Goal: Transaction & Acquisition: Purchase product/service

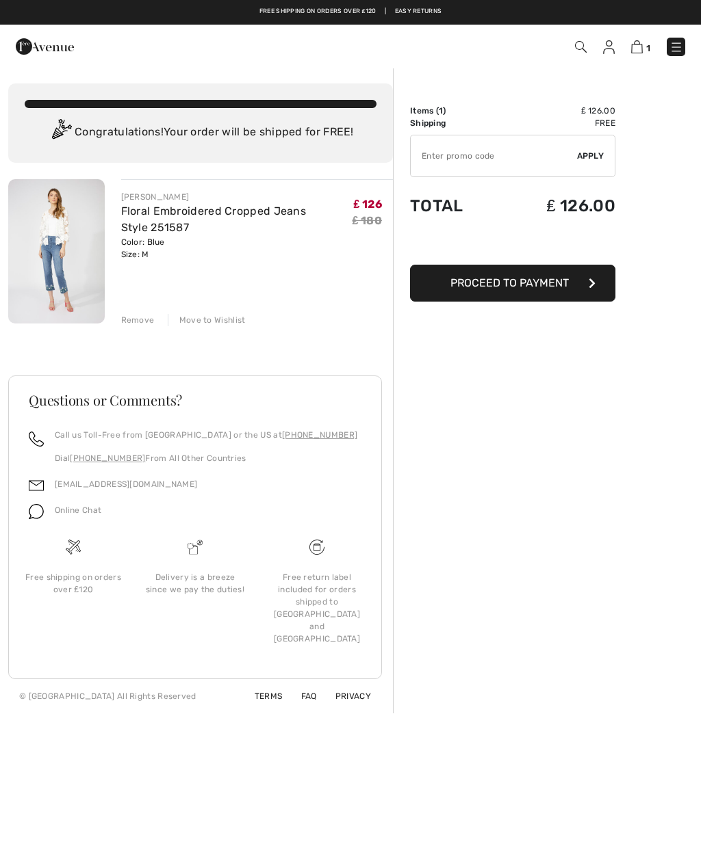
click at [482, 294] on button "Proceed to Payment" at bounding box center [512, 283] width 205 height 37
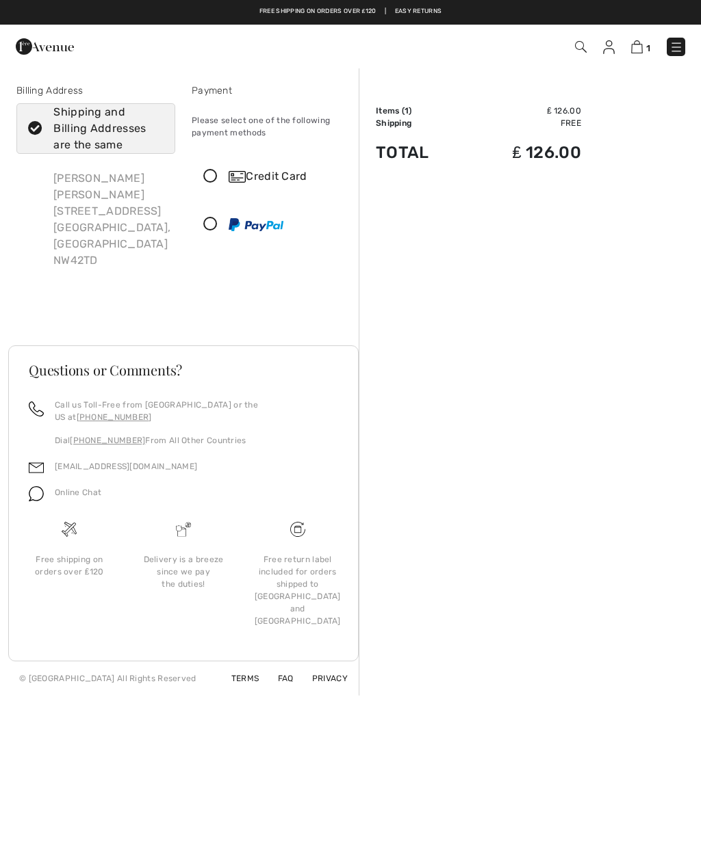
click at [215, 182] on icon at bounding box center [210, 177] width 36 height 14
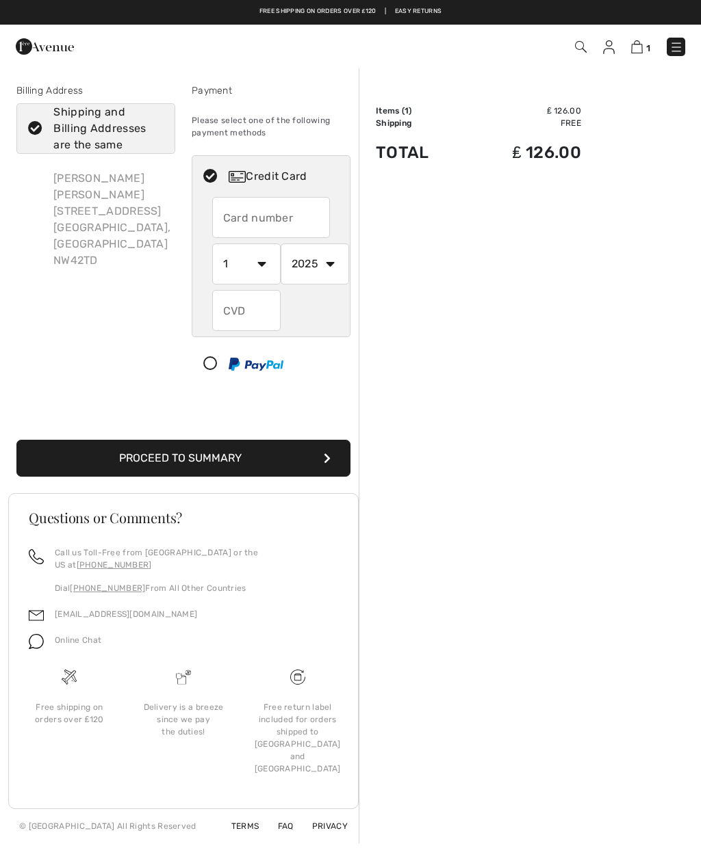
click at [240, 208] on input "text" at bounding box center [271, 217] width 118 height 41
type input "4929402151419007"
select select "5"
select select "2027"
click at [237, 311] on input "text" at bounding box center [246, 310] width 68 height 41
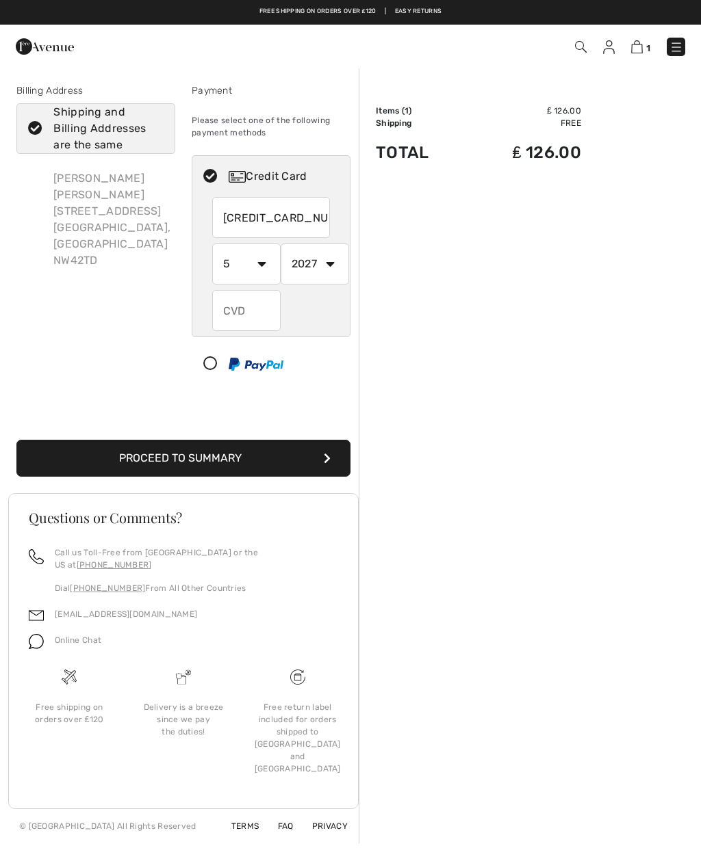
click at [291, 221] on input "4929402151419007" at bounding box center [271, 217] width 118 height 41
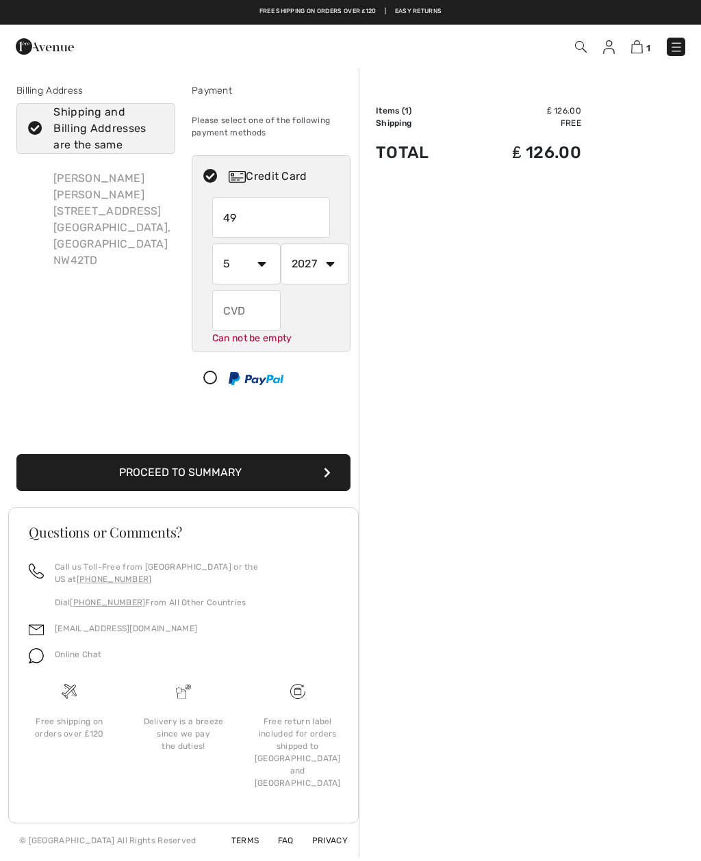
type input "4"
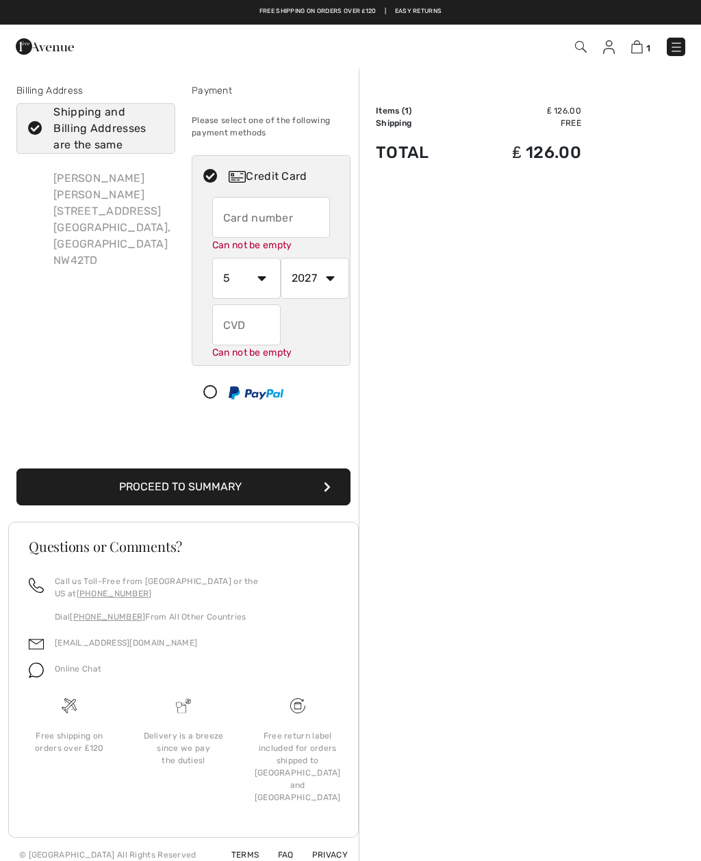
click at [250, 224] on input "text" at bounding box center [271, 217] width 118 height 41
click at [632, 60] on div "1 Checkout" at bounding box center [494, 47] width 402 height 28
click at [636, 45] on img at bounding box center [637, 46] width 12 height 13
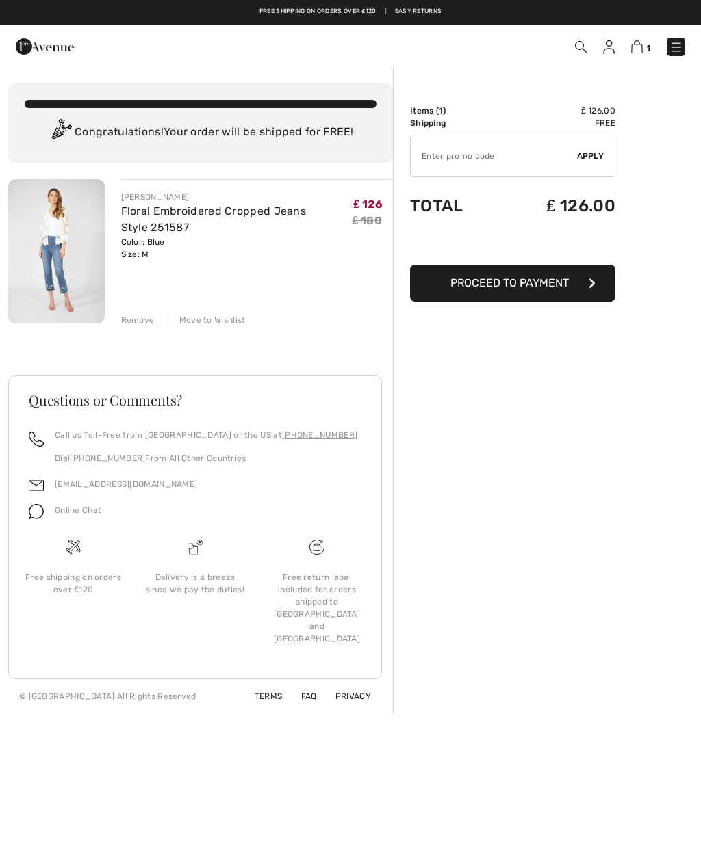
click at [87, 212] on img at bounding box center [56, 251] width 96 height 144
click at [122, 207] on link "Floral Embroidered Cropped Jeans Style 251587" at bounding box center [213, 219] width 185 height 29
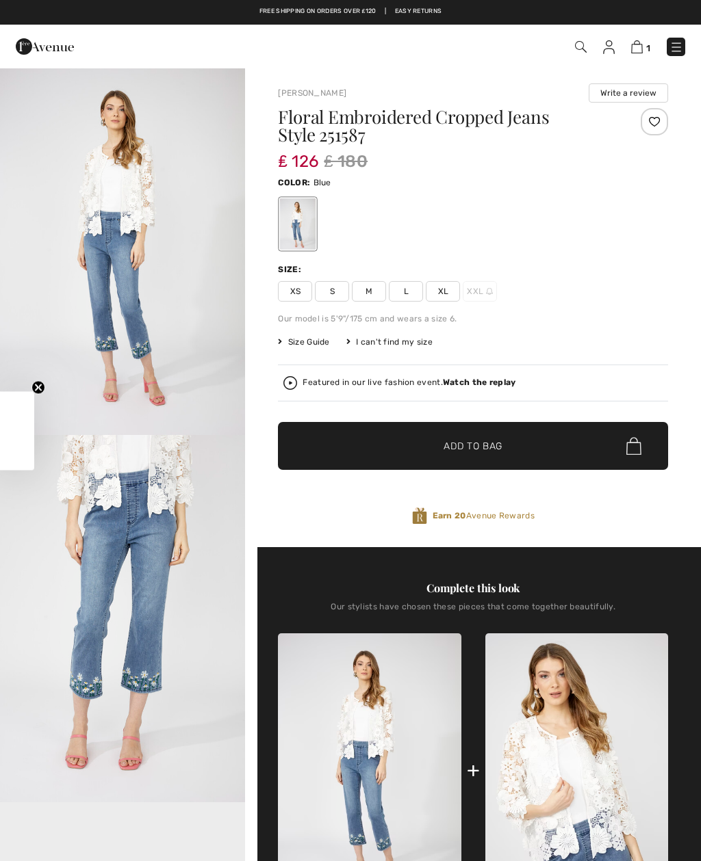
click at [317, 286] on span "S" at bounding box center [332, 291] width 34 height 21
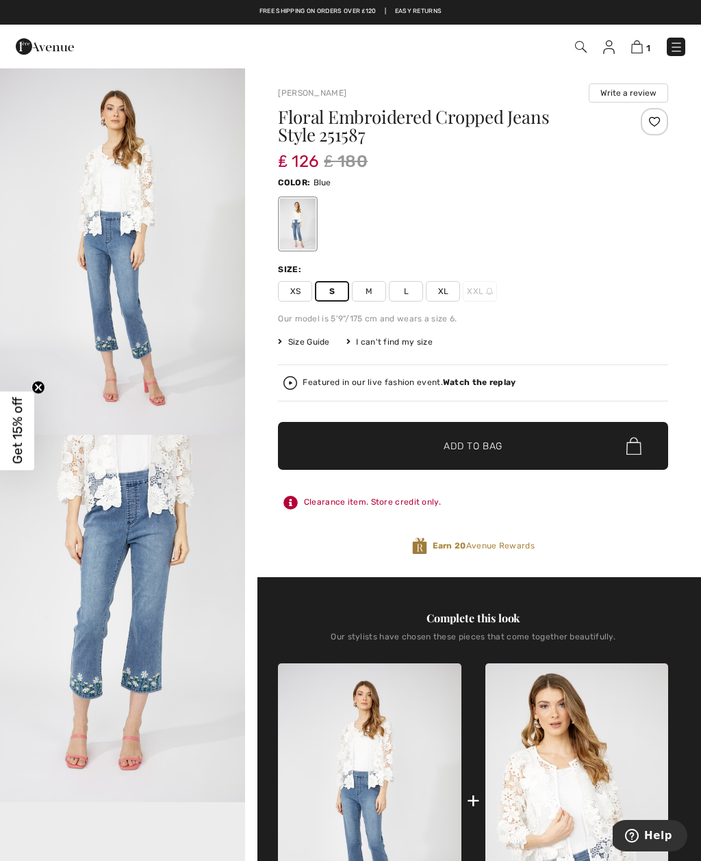
click at [298, 342] on span "Size Guide" at bounding box center [303, 342] width 51 height 12
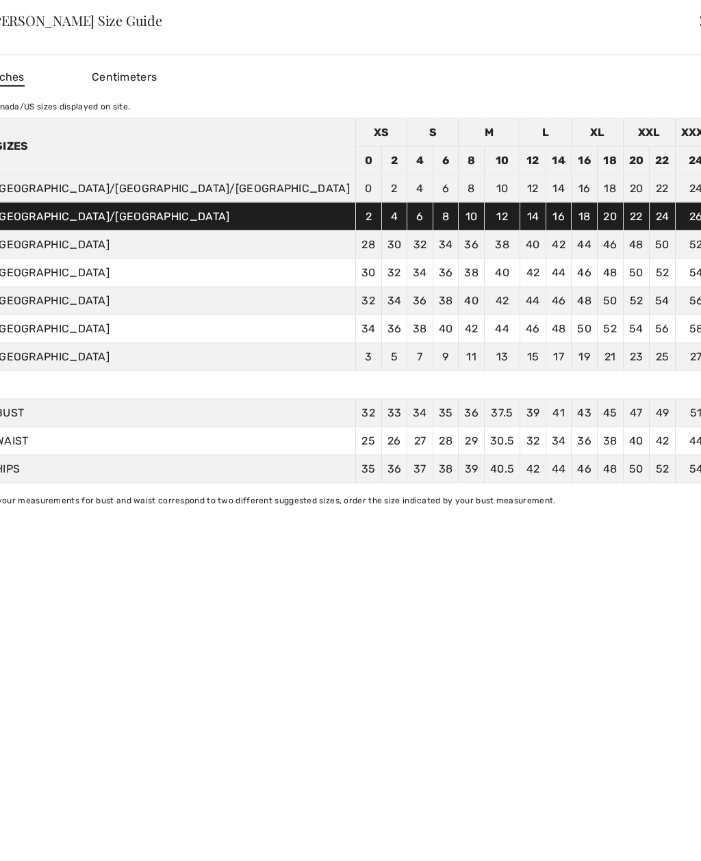
click at [697, 18] on div "✕" at bounding box center [704, 20] width 14 height 29
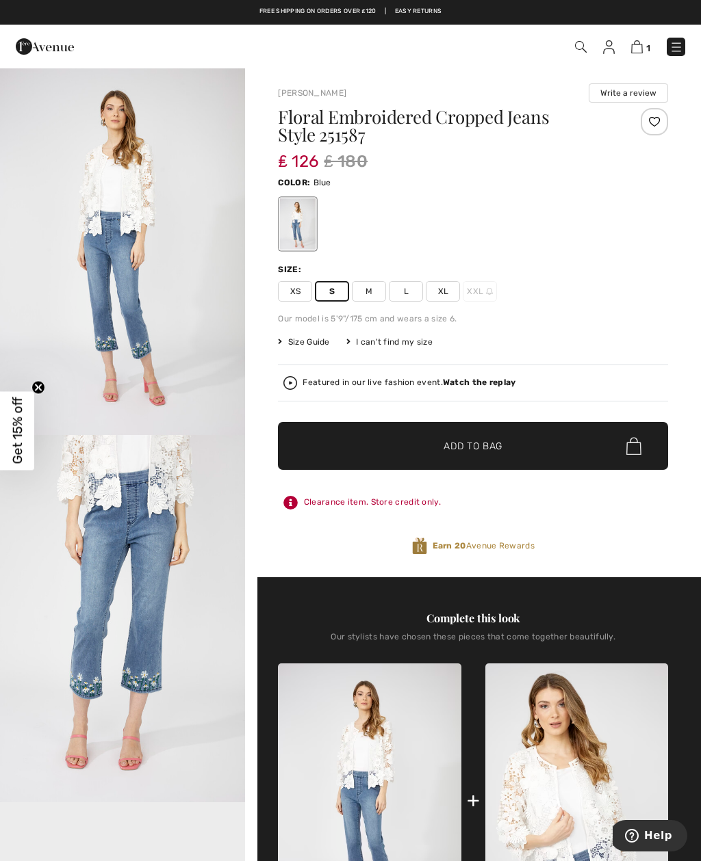
click at [484, 330] on div "Floral Embroidered Cropped Jeans Style 251587 ₤ 126 ₤ 180 Color: Blue Size: XS …" at bounding box center [473, 342] width 390 height 469
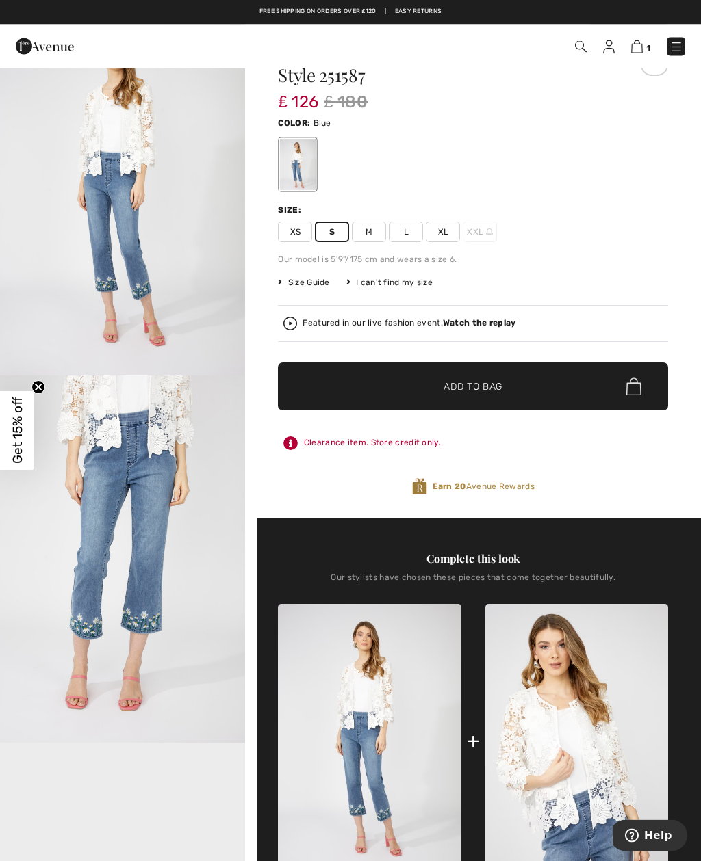
scroll to position [43, 0]
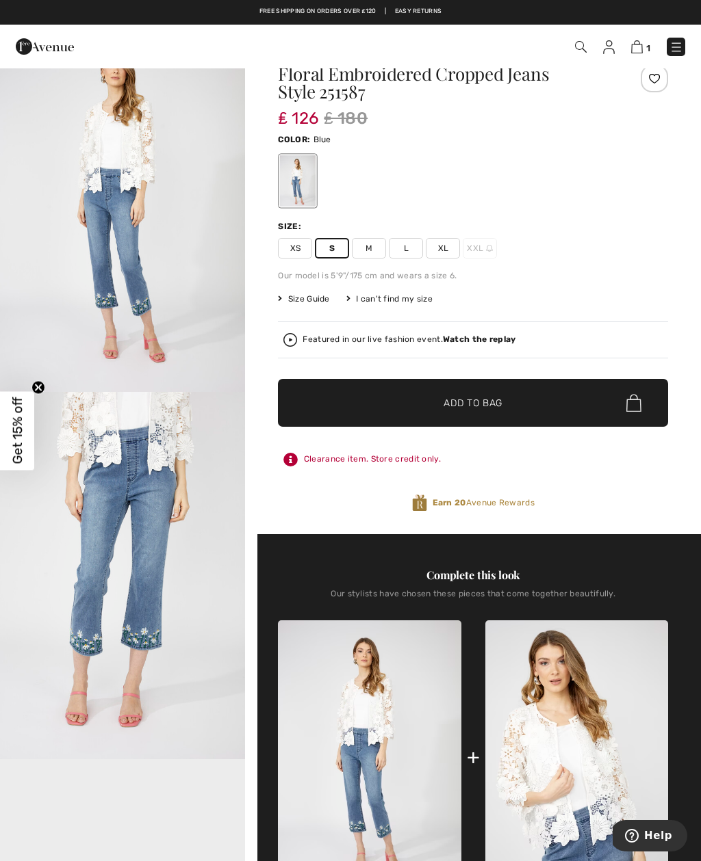
click at [287, 299] on span "Size Guide" at bounding box center [303, 299] width 51 height 12
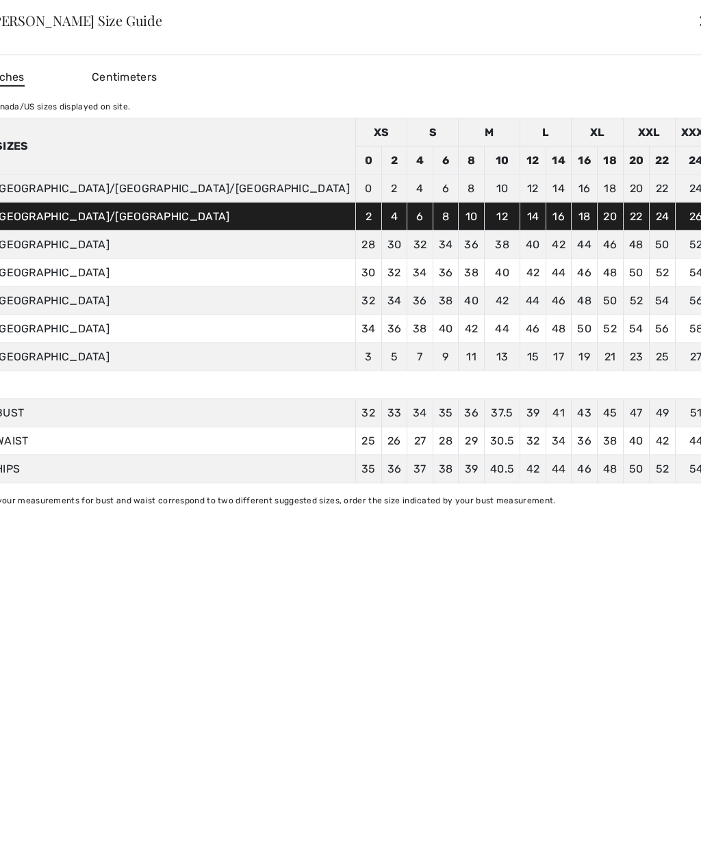
click at [160, 250] on td "Germany" at bounding box center [172, 245] width 366 height 28
click at [320, 98] on div "Inches Centimeters Canada/US sizes displayed on site. Sizes XS S M L XL XXL XXX…" at bounding box center [353, 286] width 728 height 441
click at [697, 25] on div "✕" at bounding box center [704, 20] width 14 height 29
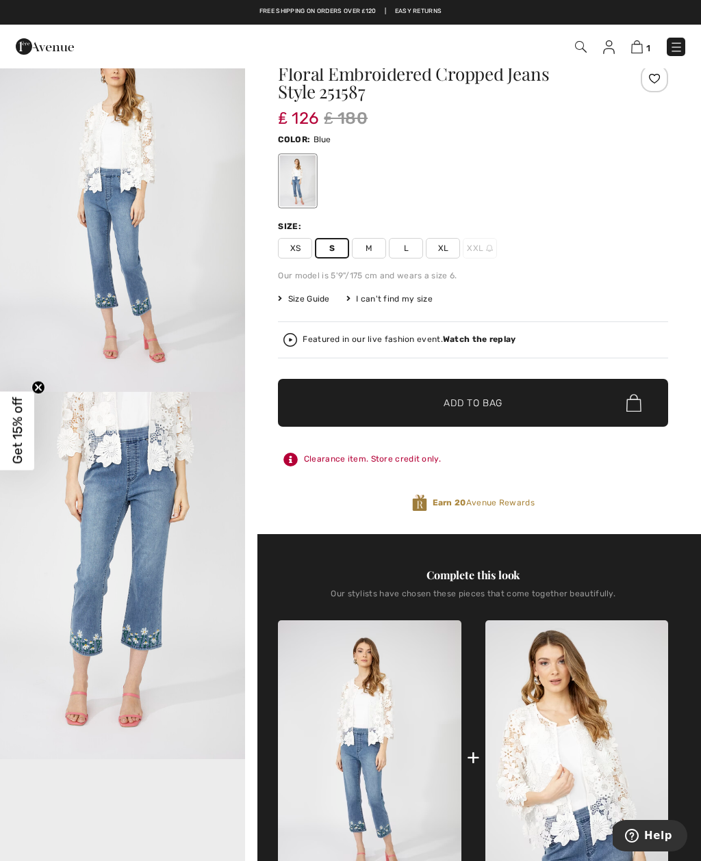
click at [555, 413] on span "✔ Added to Bag Add to Bag" at bounding box center [473, 403] width 390 height 48
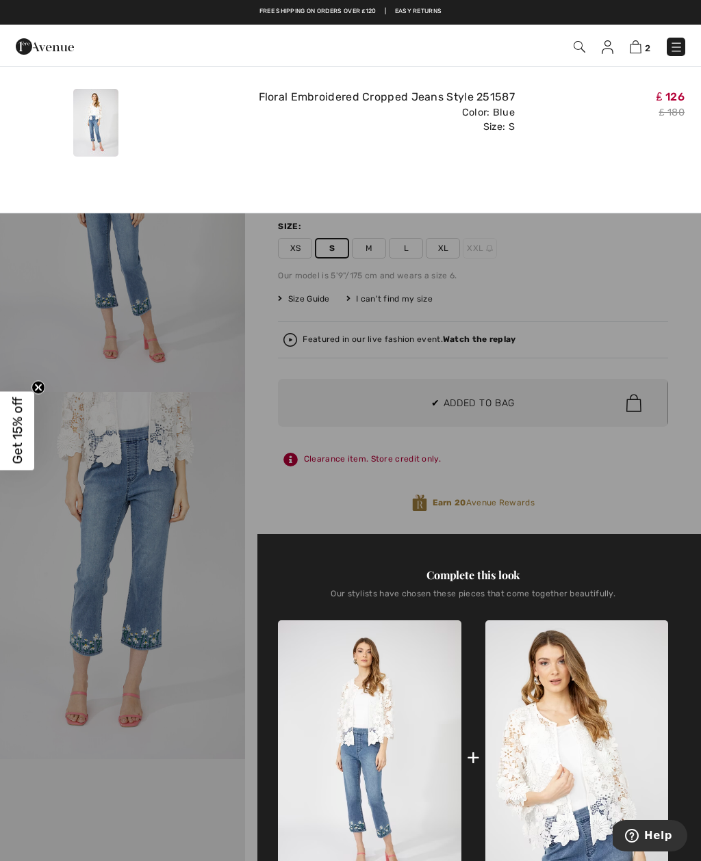
scroll to position [0, 0]
click at [635, 46] on img at bounding box center [635, 46] width 12 height 13
click at [636, 53] on img at bounding box center [635, 46] width 12 height 13
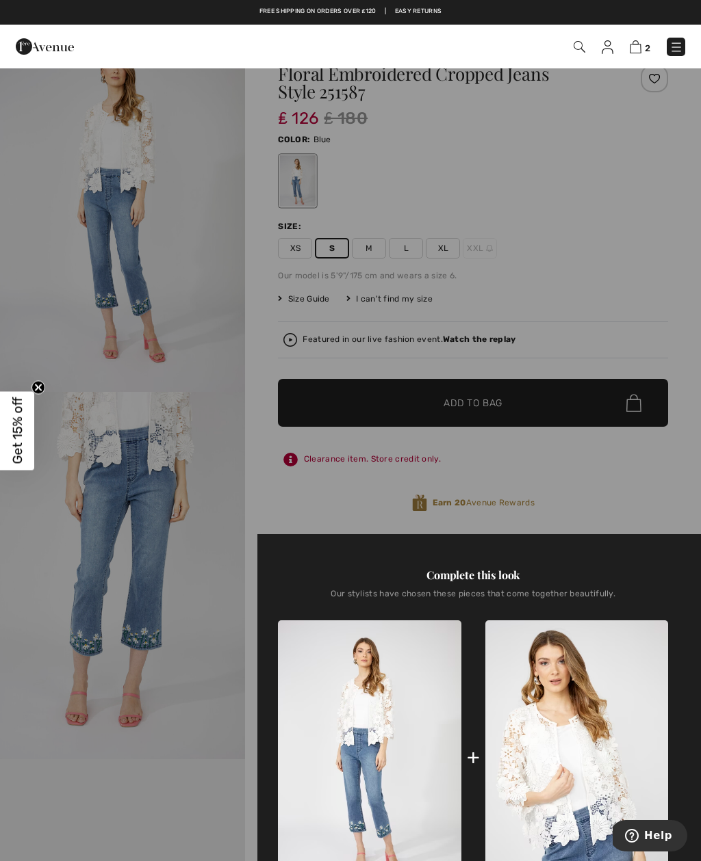
click at [640, 49] on img at bounding box center [635, 46] width 12 height 13
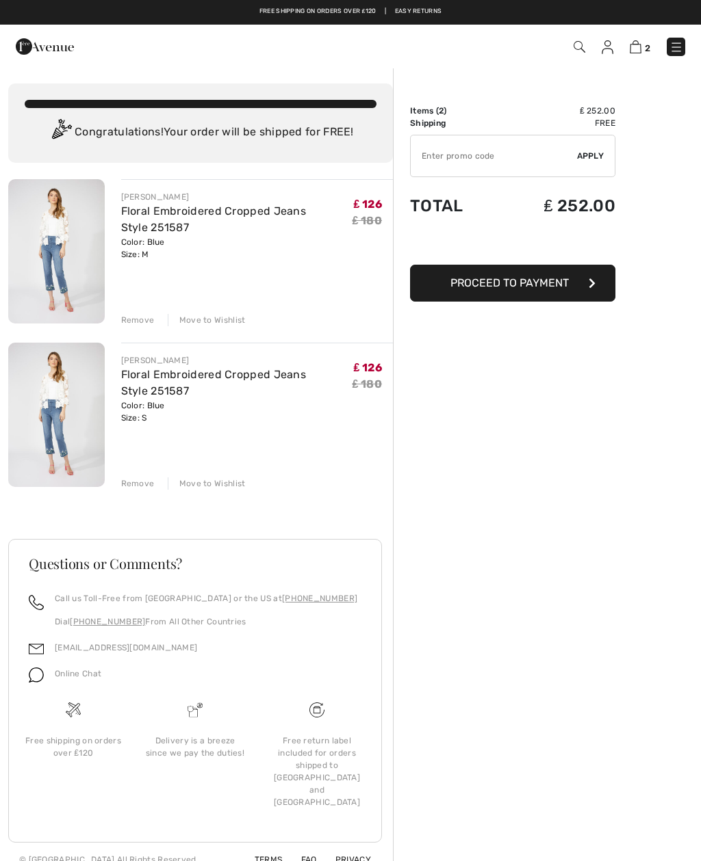
click at [128, 315] on div "Remove" at bounding box center [138, 320] width 34 height 12
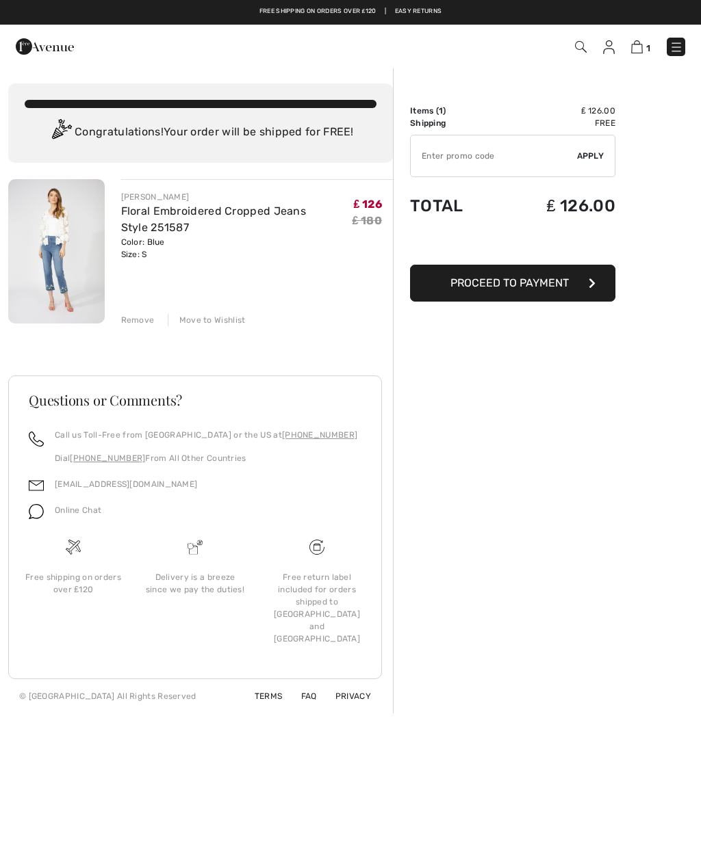
click at [595, 300] on button "Proceed to Payment" at bounding box center [512, 283] width 205 height 37
click at [580, 296] on button "Proceed to Payment" at bounding box center [512, 283] width 205 height 37
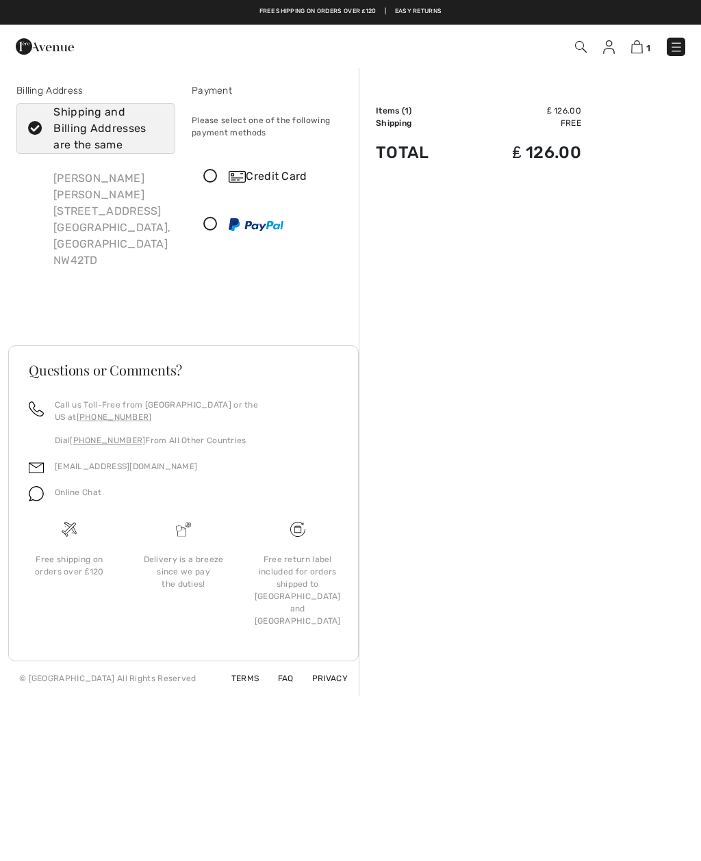
click at [74, 212] on div "Sarah Ezra 9,Cadogan Court, 10,Raleigh Close London, GB NW42TD" at bounding box center [111, 219] width 139 height 120
click at [66, 212] on div "Sarah Ezra 9,Cadogan Court, 10,Raleigh Close London, GB NW42TD" at bounding box center [111, 219] width 139 height 120
click at [94, 216] on div "Sarah Ezra 9,Cadogan Court, 10,Raleigh Close London, GB NW42TD" at bounding box center [111, 219] width 139 height 120
click at [226, 168] on div "Credit Card" at bounding box center [270, 176] width 157 height 41
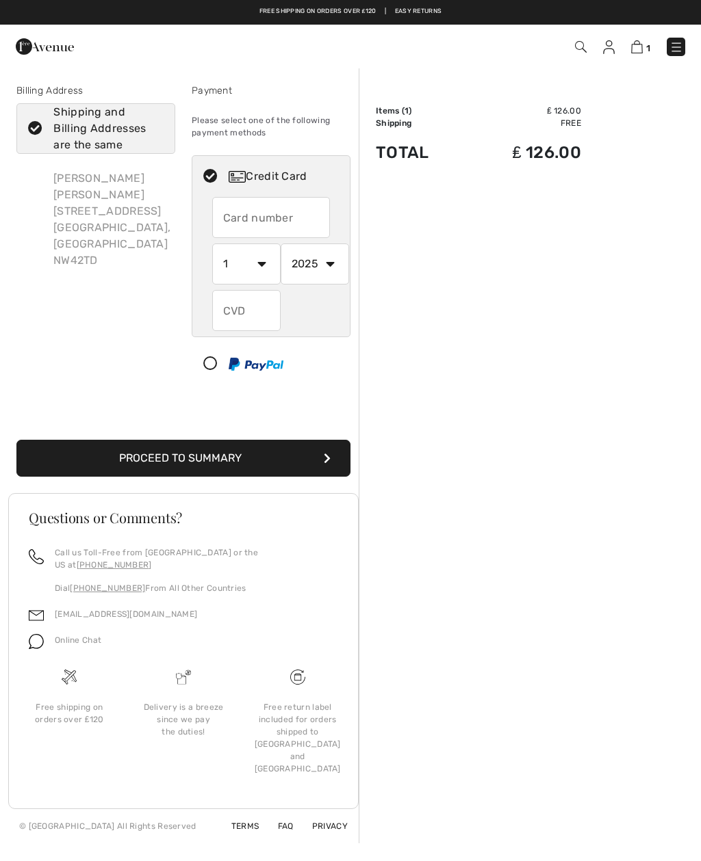
click at [236, 216] on input "text" at bounding box center [271, 217] width 118 height 41
type input "4929402151419007"
select select "5"
select select "2027"
click at [242, 311] on input "text" at bounding box center [246, 310] width 68 height 41
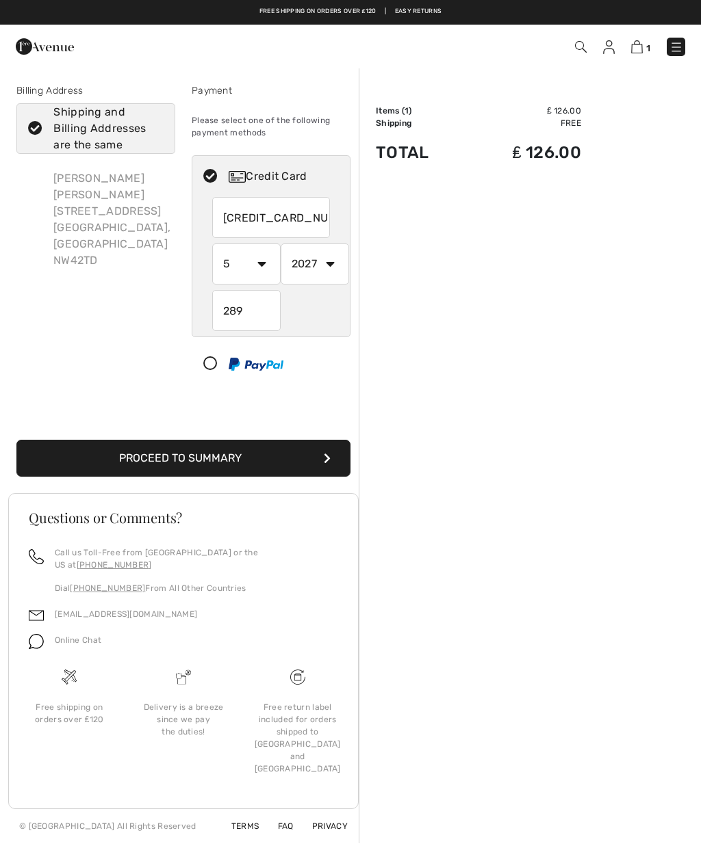
type input "289"
click at [101, 455] on button "Proceed to Summary" at bounding box center [183, 458] width 334 height 37
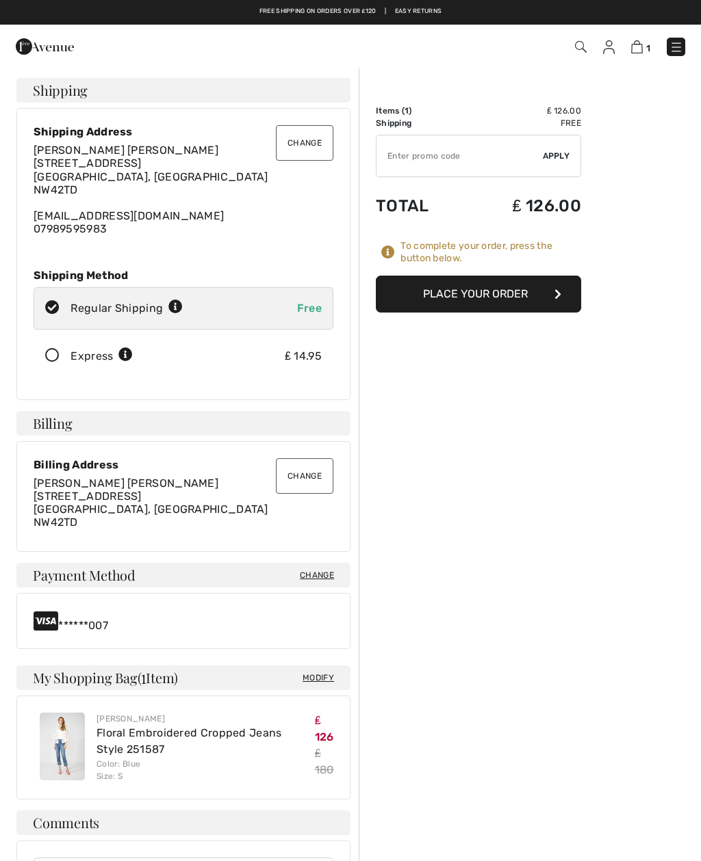
click at [543, 291] on button "Place Your Order" at bounding box center [478, 294] width 205 height 37
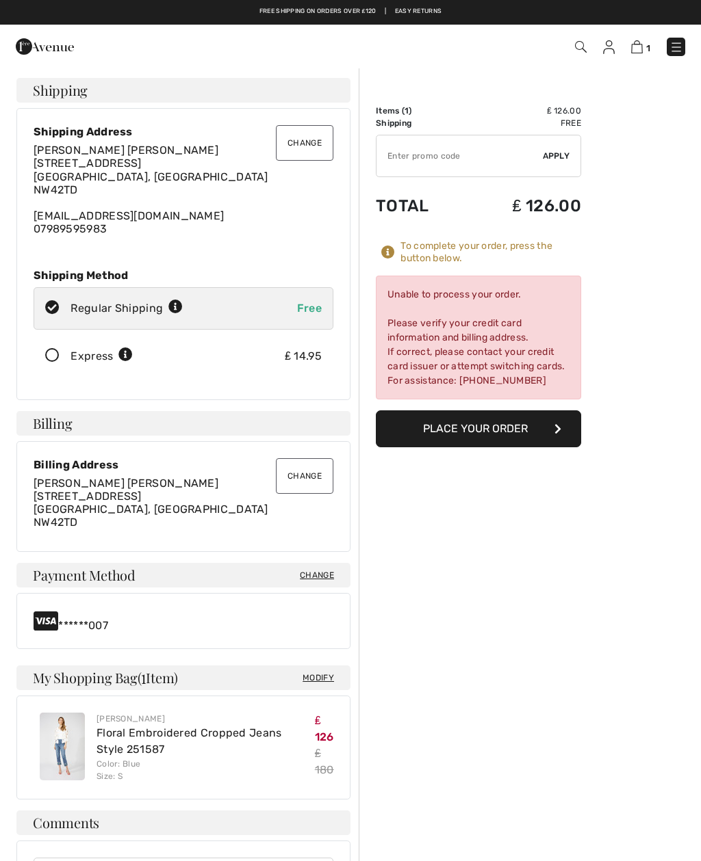
click at [318, 579] on span "Change" at bounding box center [317, 575] width 34 height 12
click at [311, 578] on span "Change" at bounding box center [317, 575] width 34 height 12
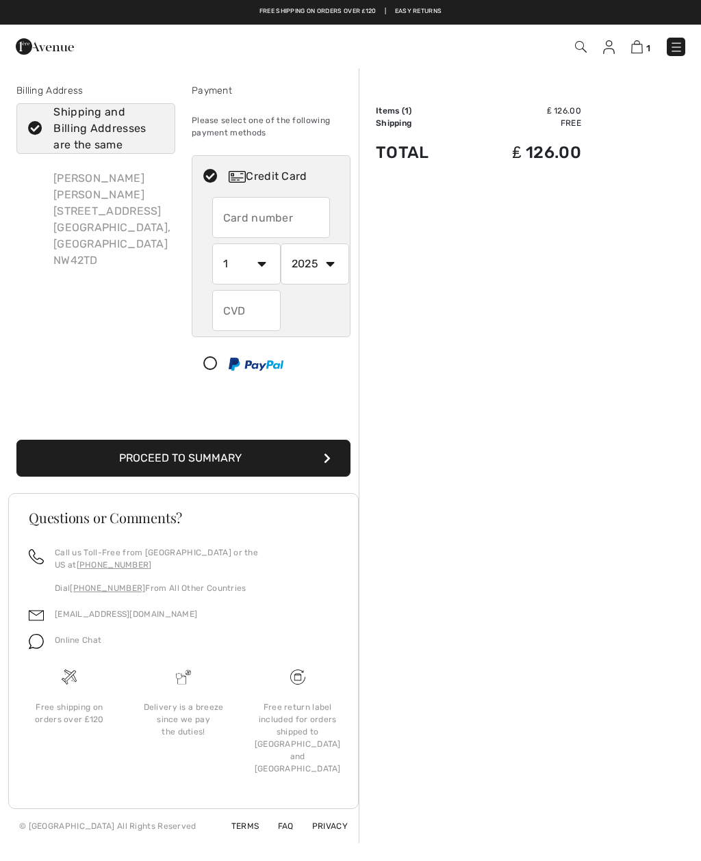
click at [242, 212] on input "text" at bounding box center [271, 217] width 118 height 41
radio input "true"
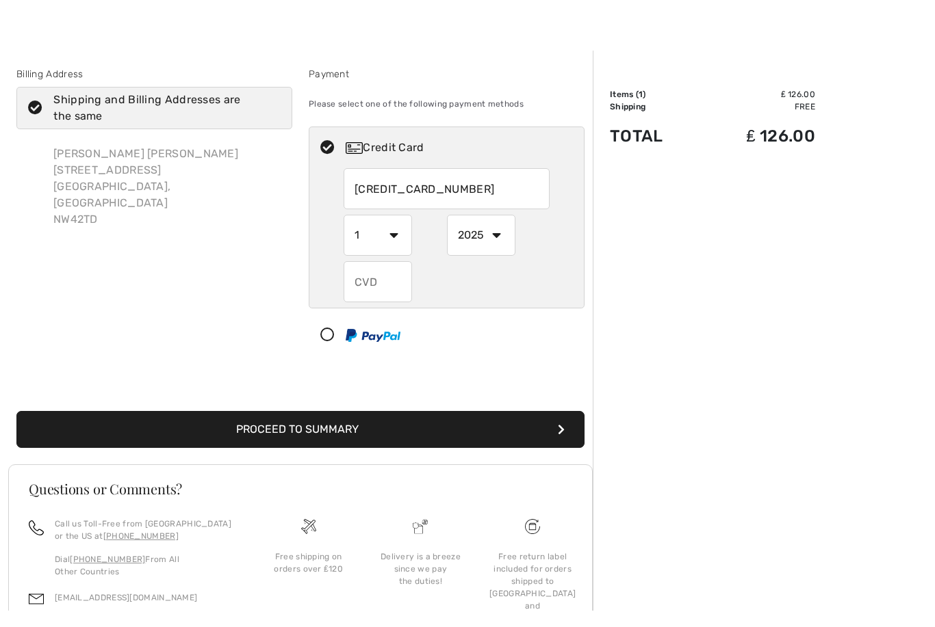
type input "[CREDIT_CARD_NUMBER]"
click at [389, 243] on select "1 2 3 4 5 6 7 8 9 10 11 12" at bounding box center [377, 251] width 68 height 41
radio input "true"
select select "5"
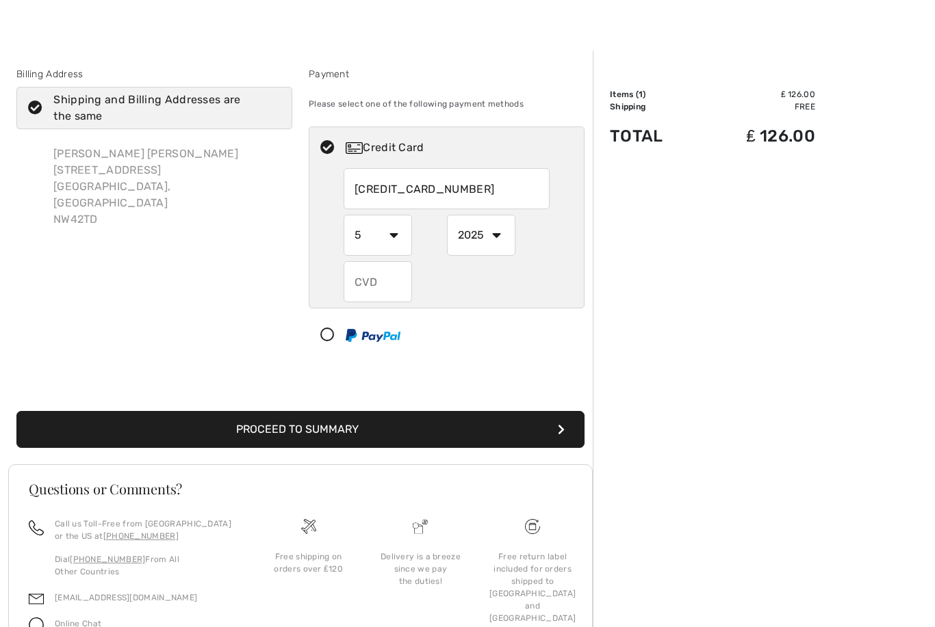
click at [485, 236] on select "2025 2026 2027 2028 2029 2030 2031 2032 2033 2034 2035" at bounding box center [481, 235] width 68 height 41
radio input "true"
select select "2028"
click at [376, 275] on input "text" at bounding box center [377, 281] width 68 height 41
radio input "true"
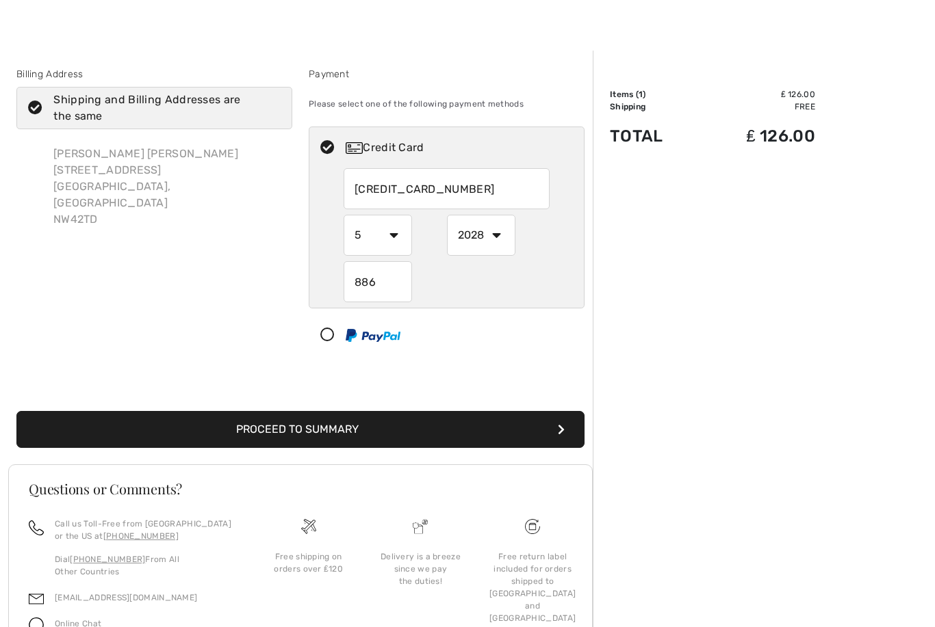
type input "886"
click at [497, 432] on button "Proceed to Summary" at bounding box center [300, 429] width 568 height 37
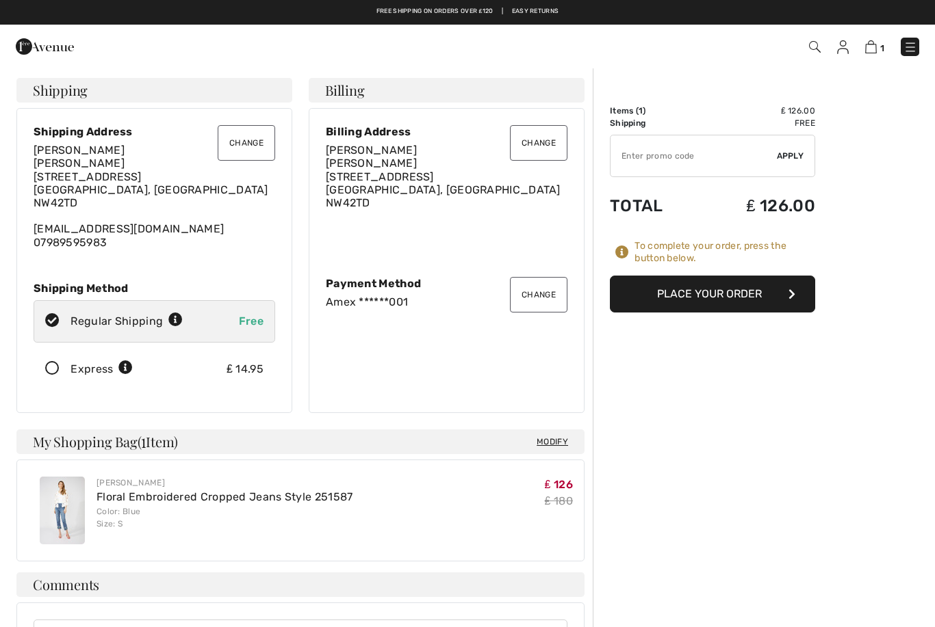
click at [745, 298] on button "Place Your Order" at bounding box center [712, 294] width 205 height 37
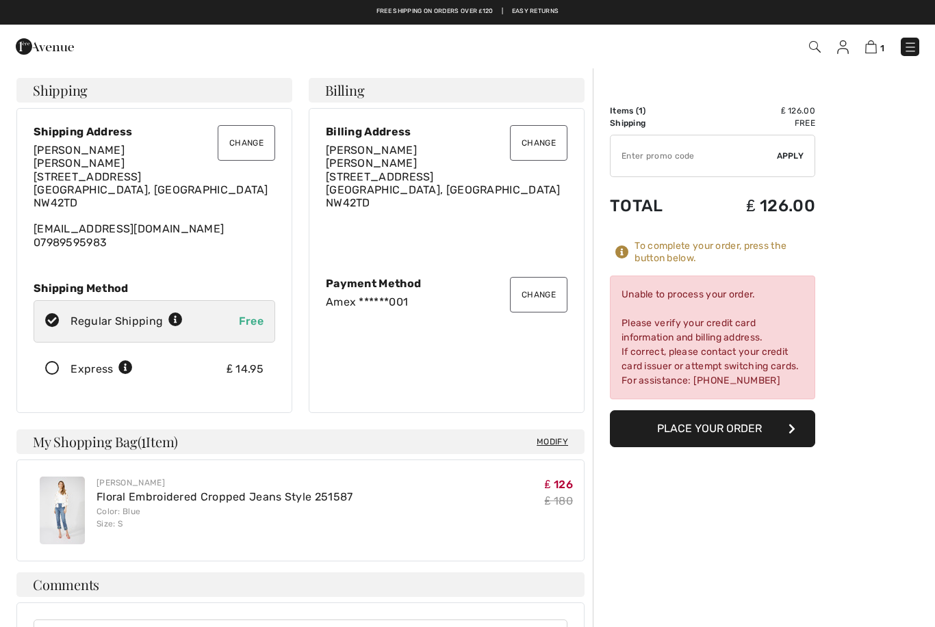
click at [525, 138] on button "Change" at bounding box center [538, 143] width 57 height 36
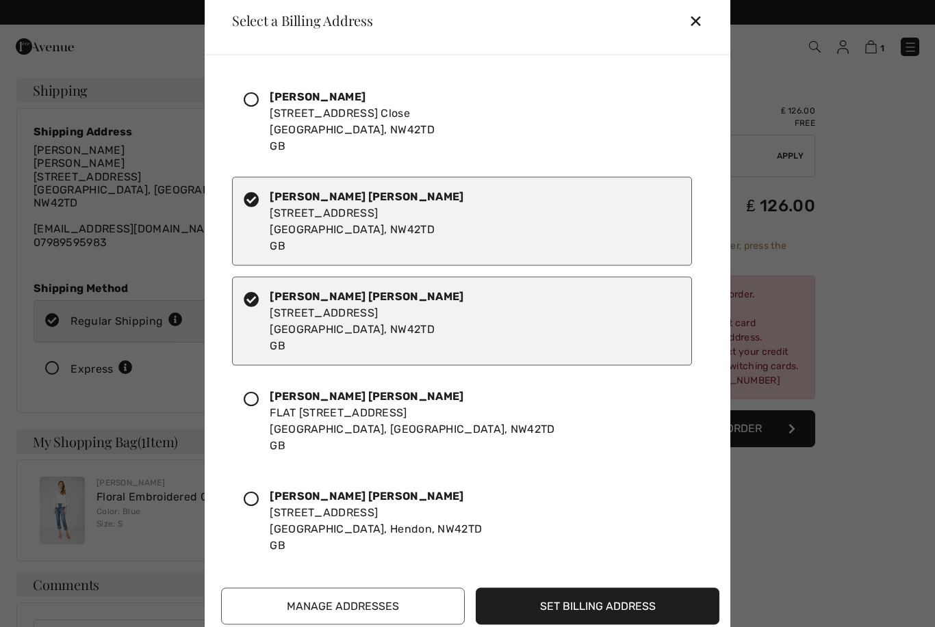
click at [426, 108] on div "Aaron Ezra 9,Cadogan Court,10,Raleigh Close, 10,Raleigh Close London, NW42TD GB" at bounding box center [352, 121] width 165 height 66
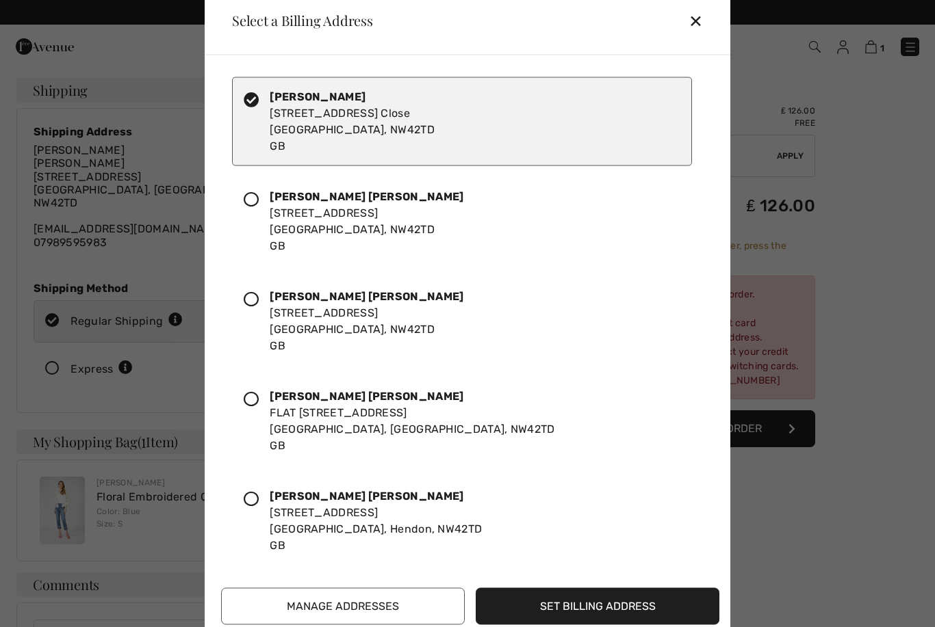
click at [646, 592] on button "Set Billing Address" at bounding box center [598, 606] width 244 height 37
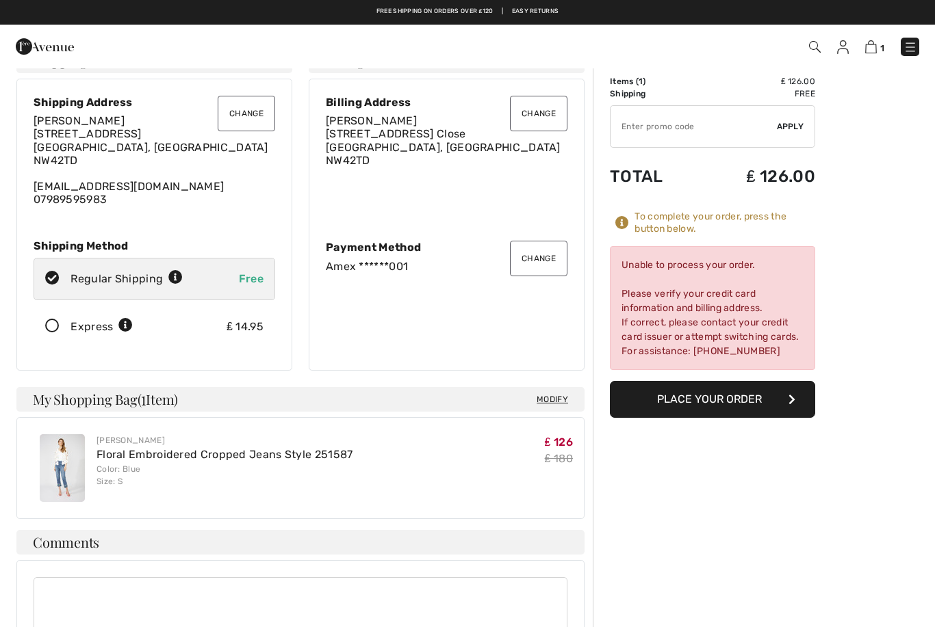
scroll to position [27, 0]
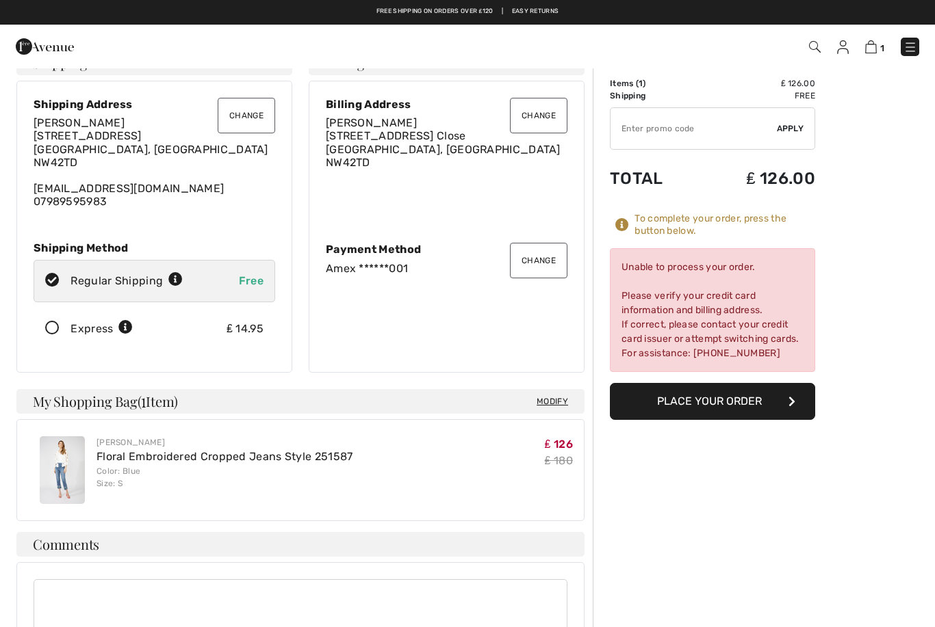
click at [728, 399] on button "Place Your Order" at bounding box center [712, 401] width 205 height 37
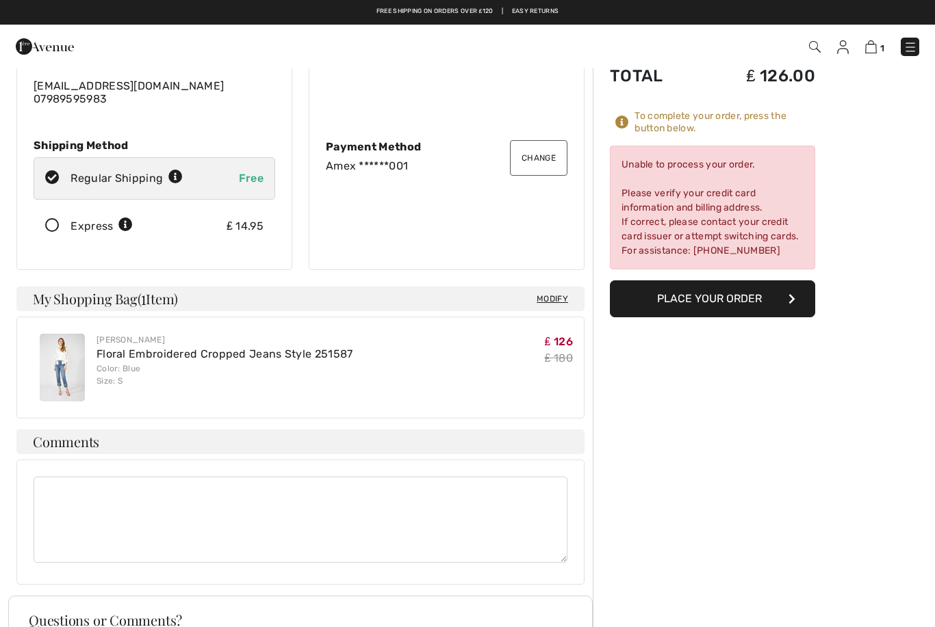
scroll to position [0, 0]
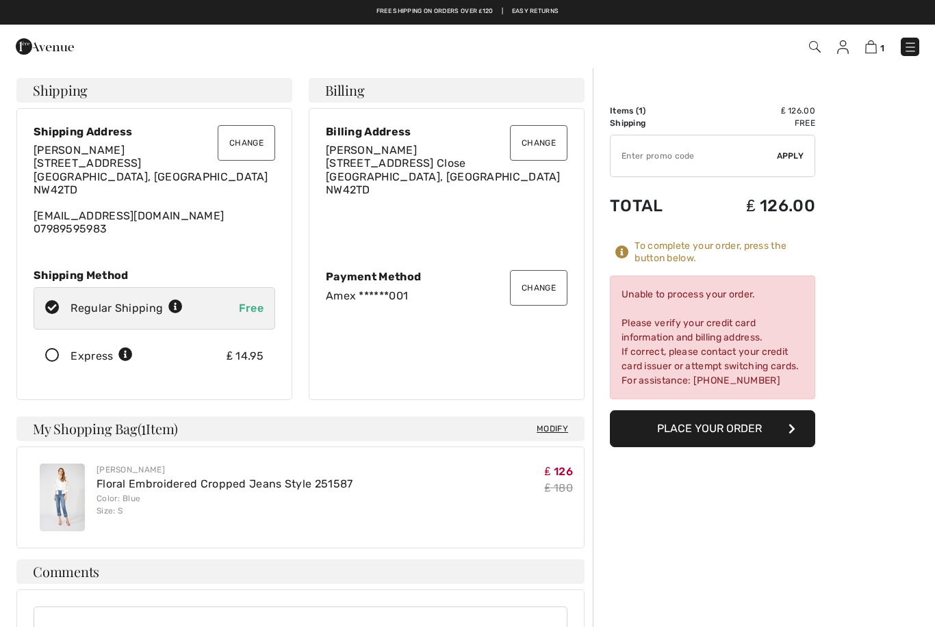
click at [268, 143] on button "Change" at bounding box center [246, 143] width 57 height 36
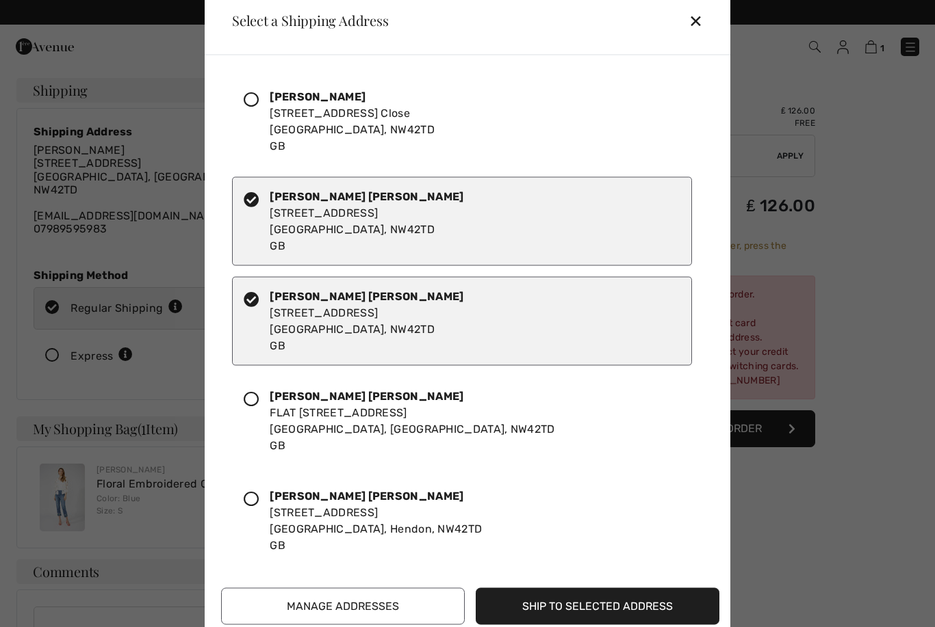
click at [335, 595] on button "Manage Addresses" at bounding box center [343, 606] width 244 height 37
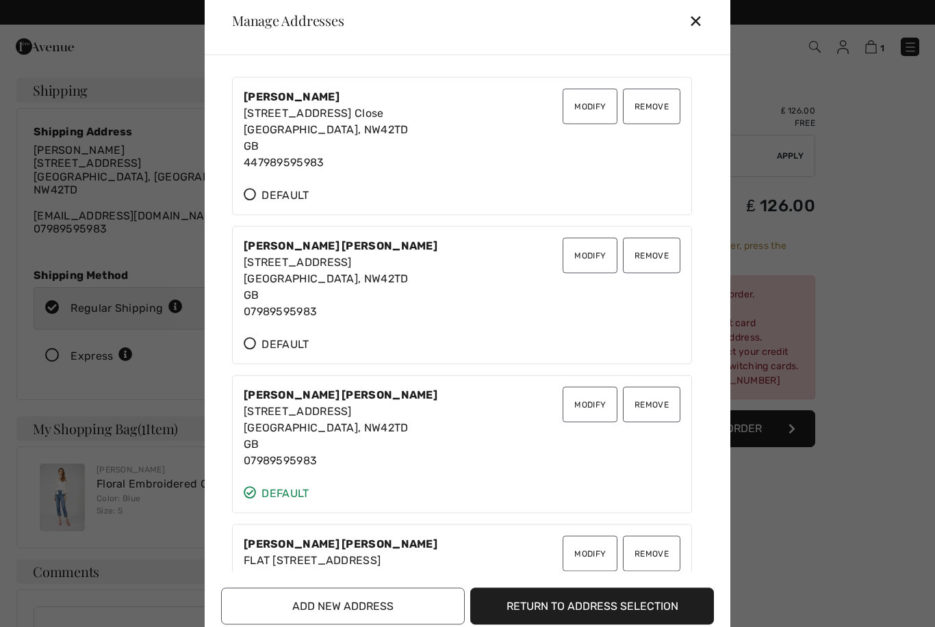
click at [374, 594] on button "Add New Address" at bounding box center [343, 606] width 244 height 37
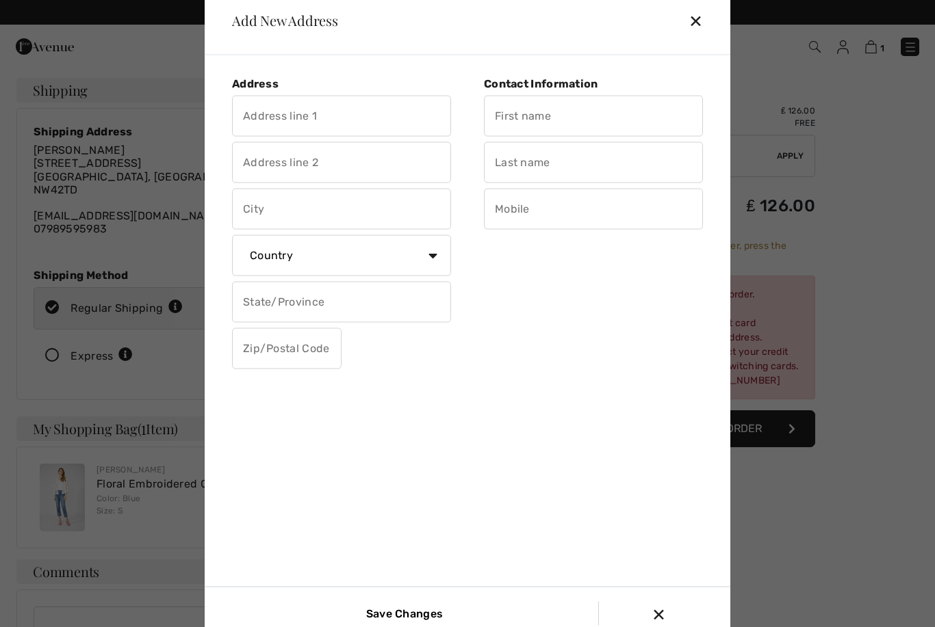
click at [391, 111] on input "text" at bounding box center [341, 115] width 219 height 41
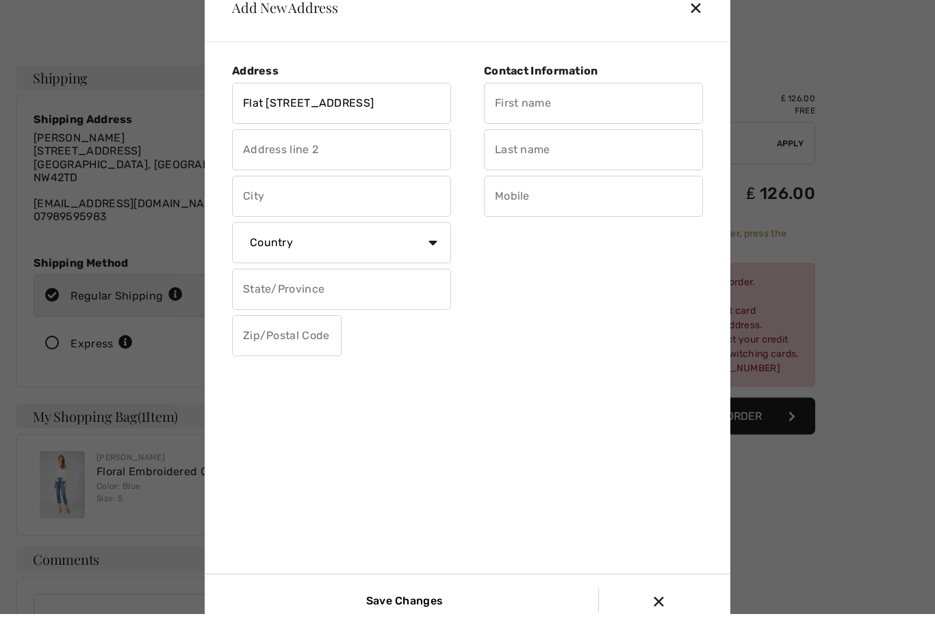
type input "Flat 9 Cadogan Court"
click at [294, 155] on input "text" at bounding box center [341, 162] width 219 height 41
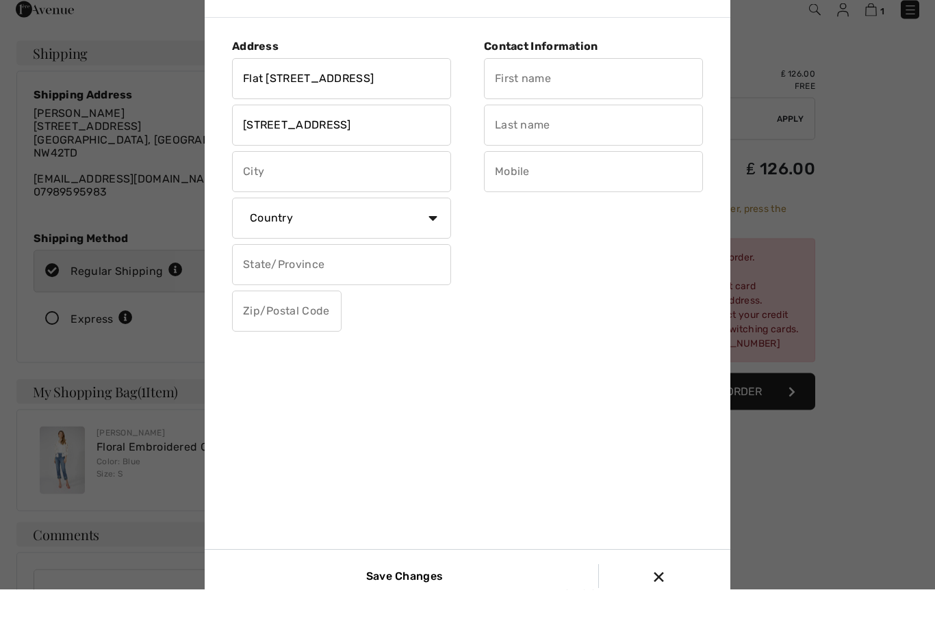
type input "10 Raleigh Close"
click at [282, 191] on input "text" at bounding box center [341, 208] width 219 height 41
type input "London"
click at [402, 239] on select "Country Canada United States Afghanistan Aland Islands Albania Algeria American…" at bounding box center [341, 255] width 219 height 41
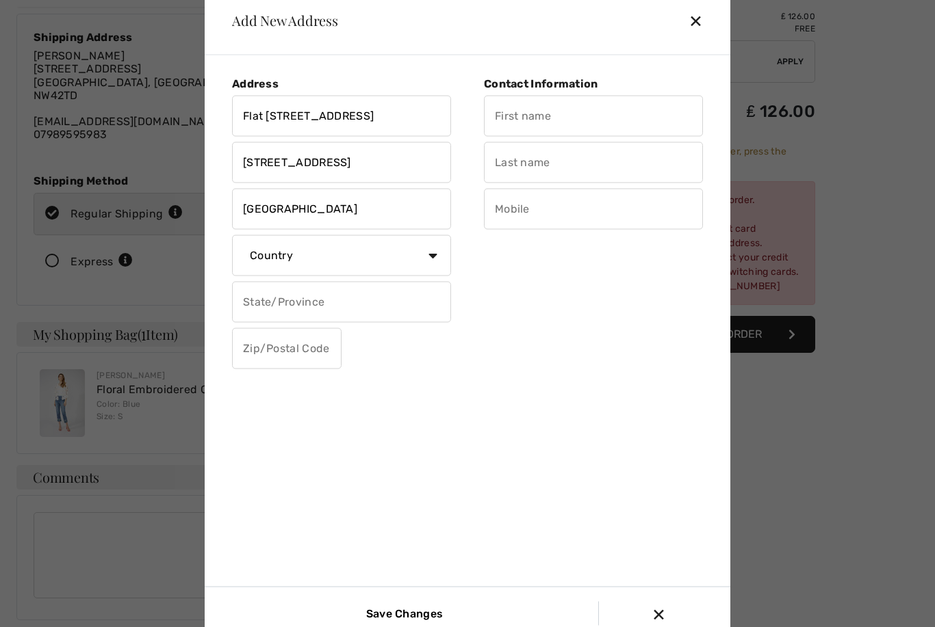
scroll to position [104, 0]
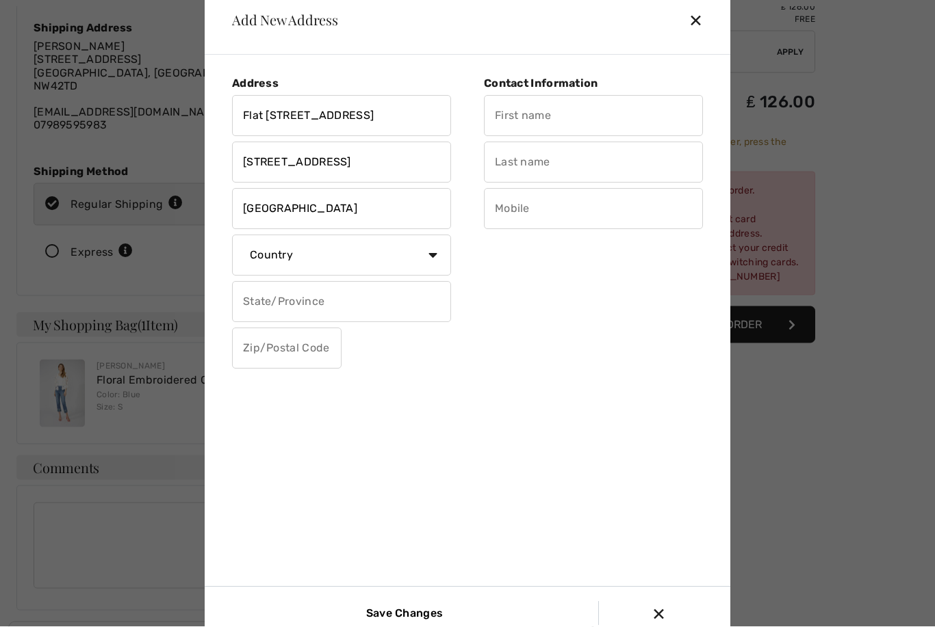
click at [369, 259] on select "Country Canada United States Afghanistan Aland Islands Albania Algeria American…" at bounding box center [341, 255] width 219 height 41
select select "GB"
click at [377, 320] on input "text" at bounding box center [341, 301] width 219 height 41
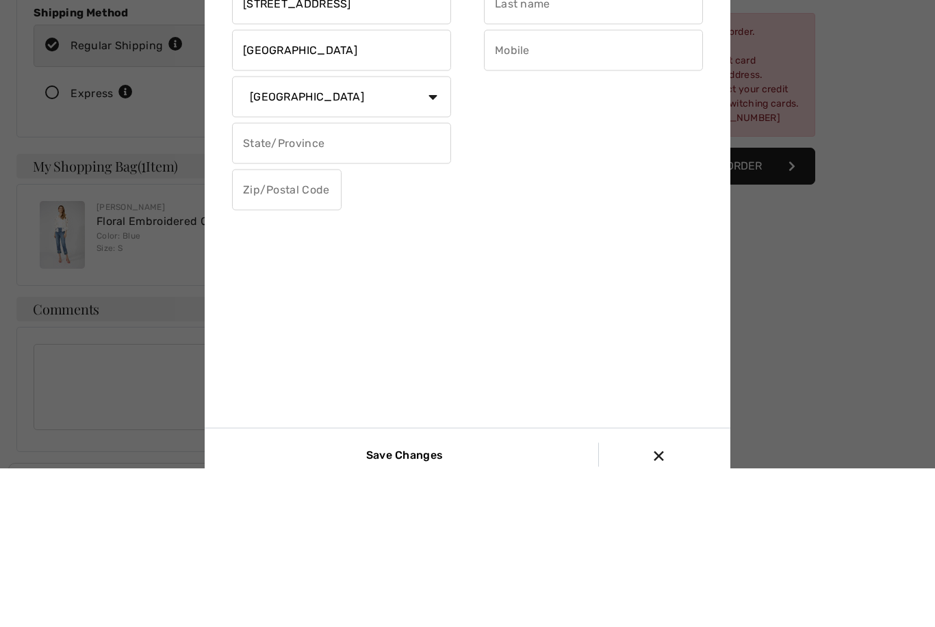
click at [270, 328] on input "text" at bounding box center [286, 348] width 109 height 41
type input "NW42TD"
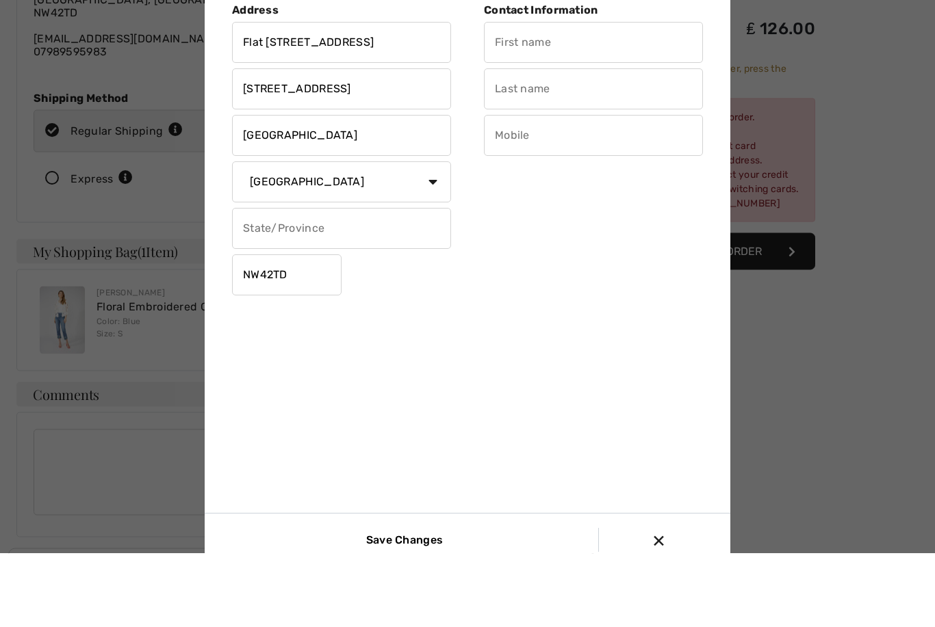
scroll to position [178, 0]
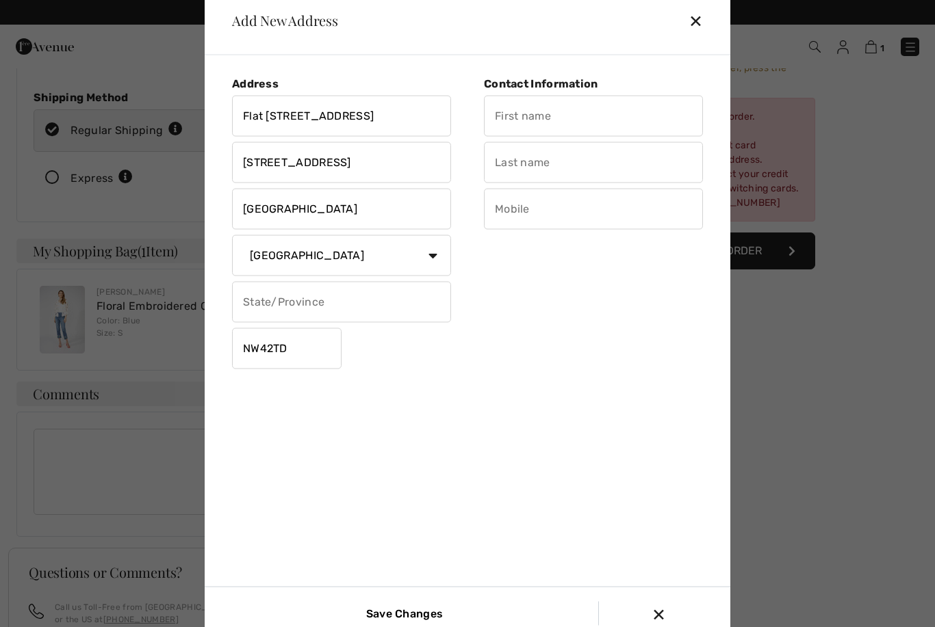
click at [411, 626] on input "Save Changes" at bounding box center [402, 614] width 92 height 24
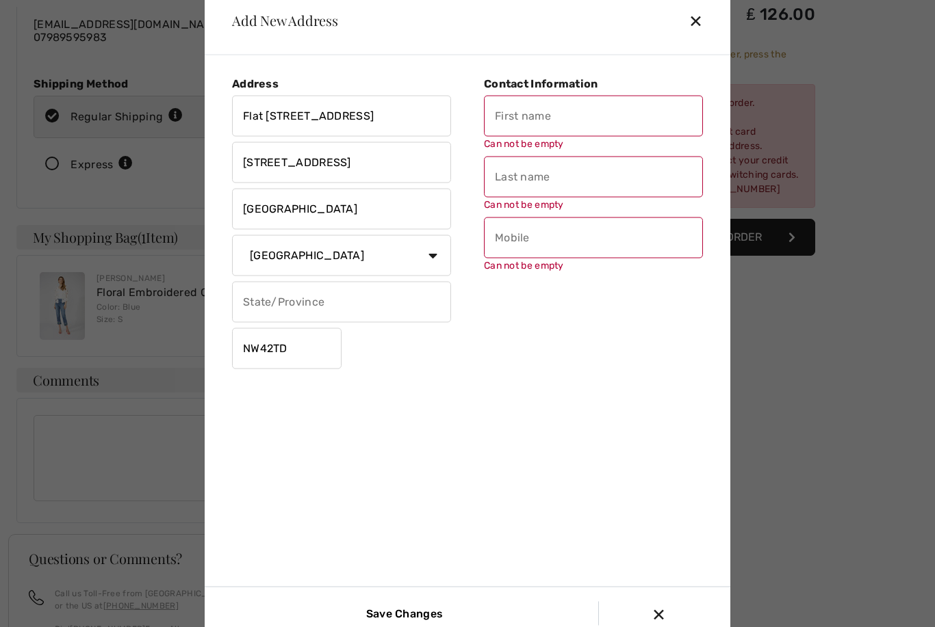
scroll to position [196, 0]
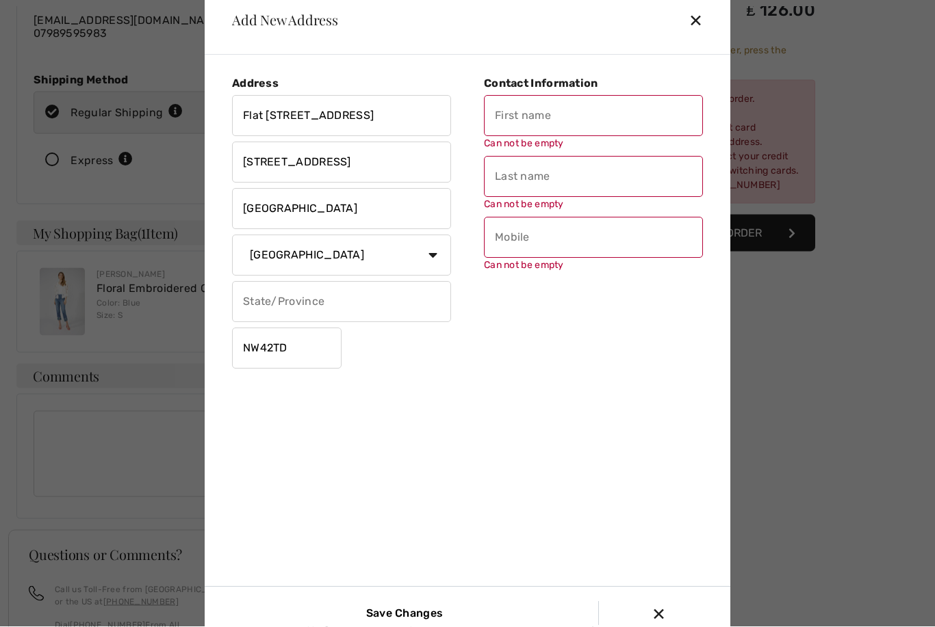
click at [620, 239] on input "text" at bounding box center [593, 237] width 219 height 41
type input "077989595963"
click at [618, 136] on input "text" at bounding box center [593, 115] width 219 height 41
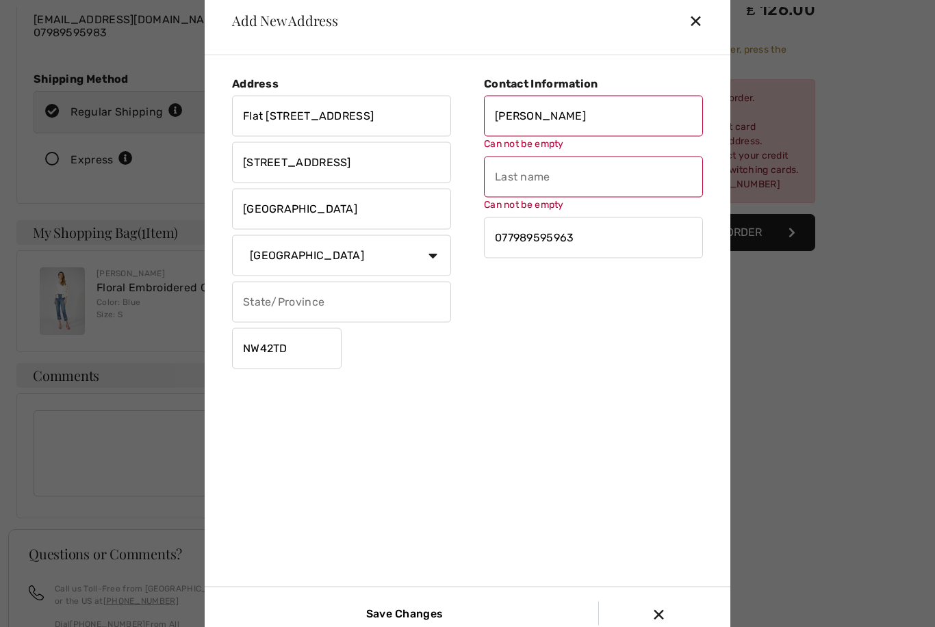
type input "Aaron"
click at [590, 211] on div "Can not be empty" at bounding box center [593, 183] width 219 height 55
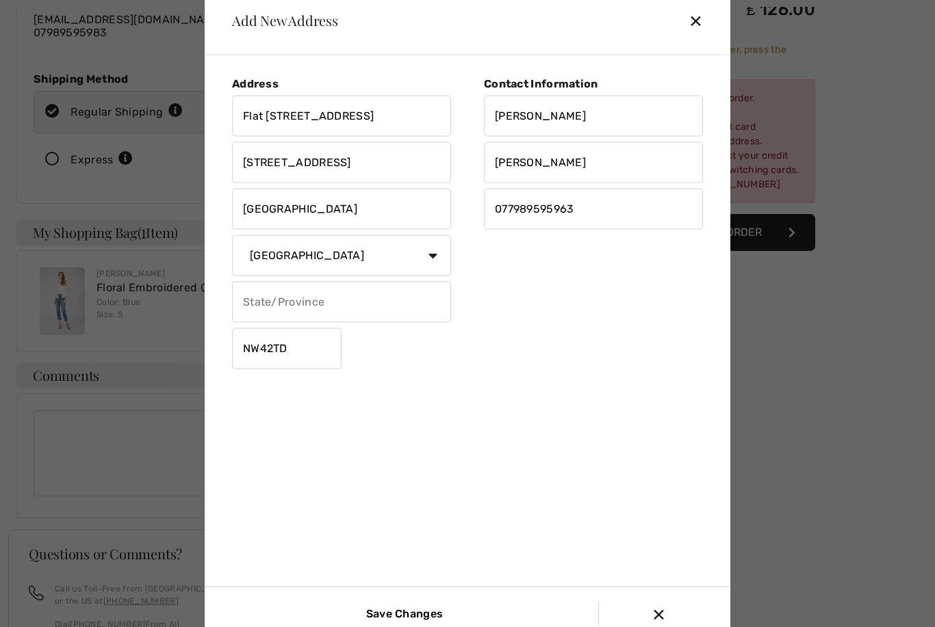
type input "Ezra"
click at [399, 626] on input "Save Changes" at bounding box center [402, 614] width 92 height 24
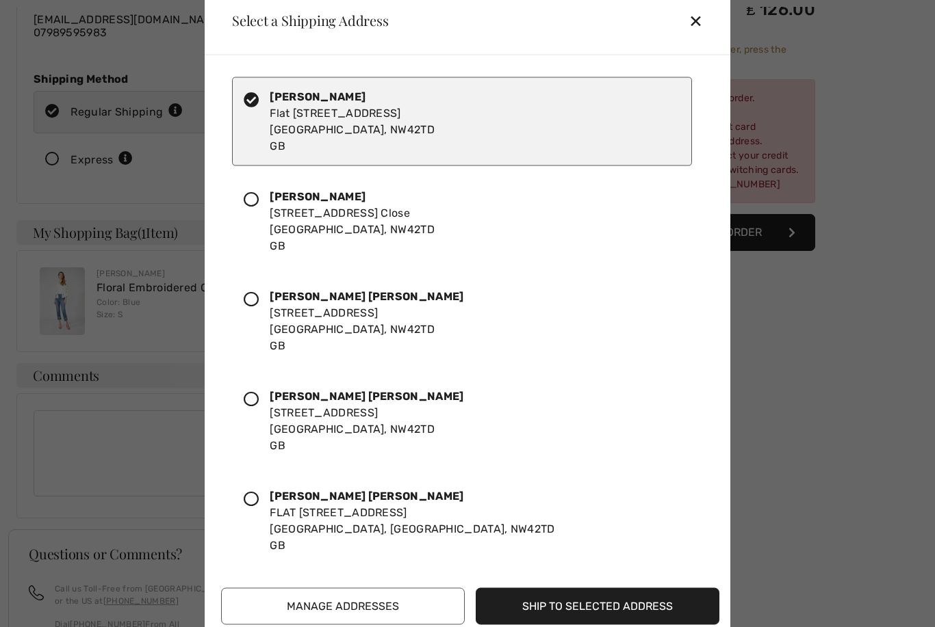
click at [580, 625] on button "Ship to Selected Address" at bounding box center [598, 606] width 244 height 37
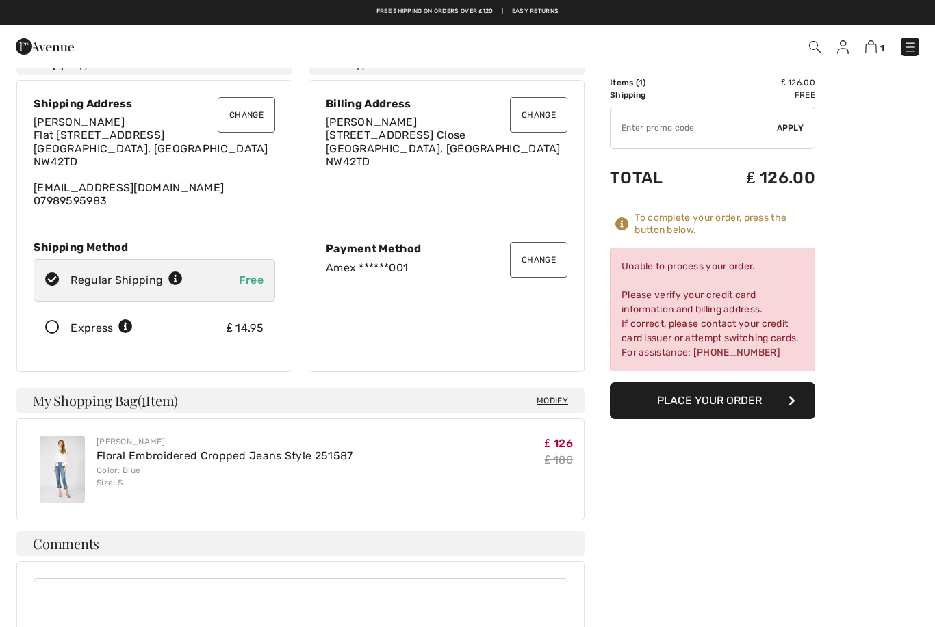
scroll to position [18, 0]
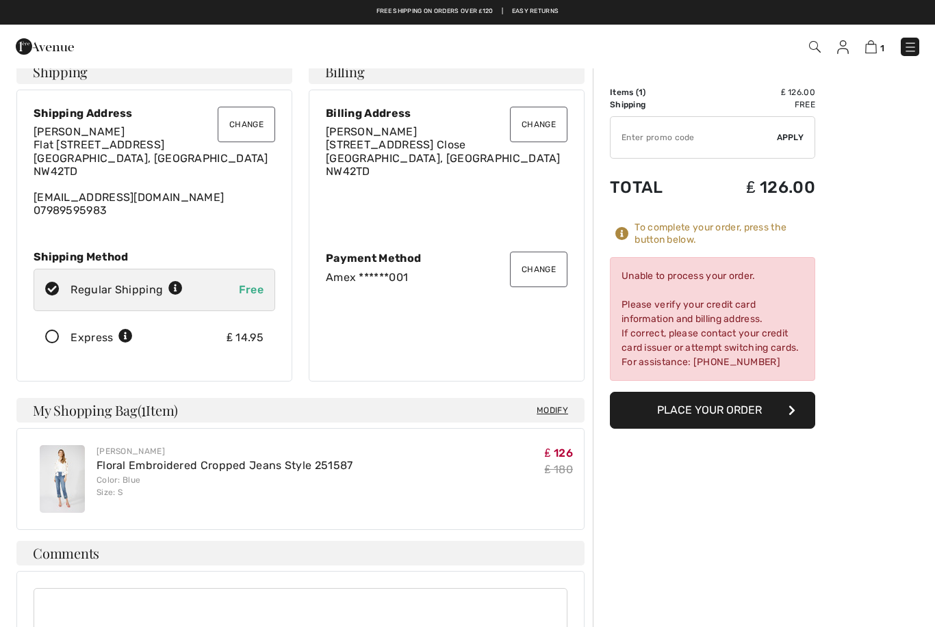
click at [543, 131] on button "Change" at bounding box center [538, 125] width 57 height 36
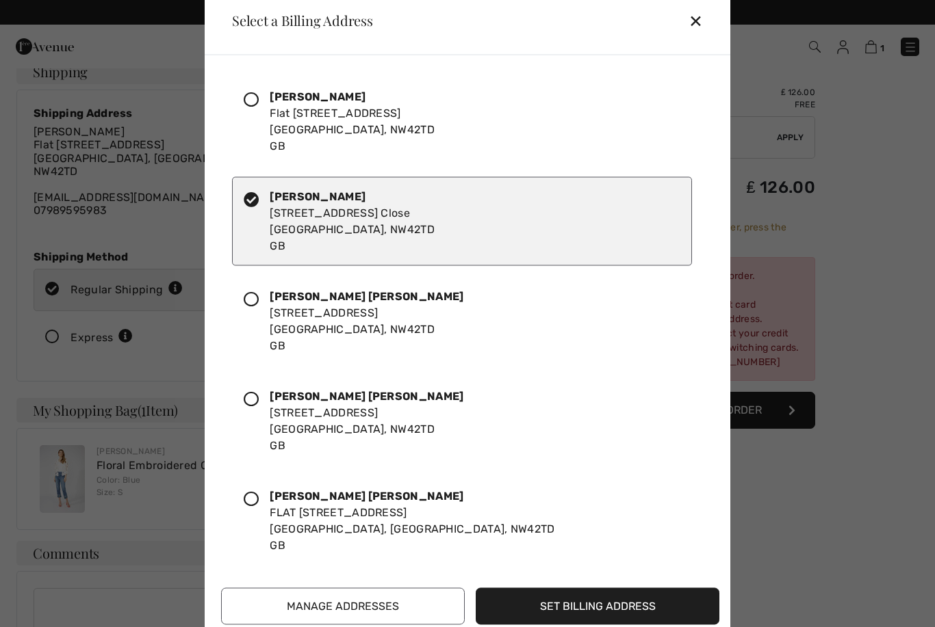
click at [565, 121] on div "Aaron Ezra Flat 9 Cadogan Court, 10 Raleigh Close London, NW42TD GB" at bounding box center [462, 121] width 460 height 89
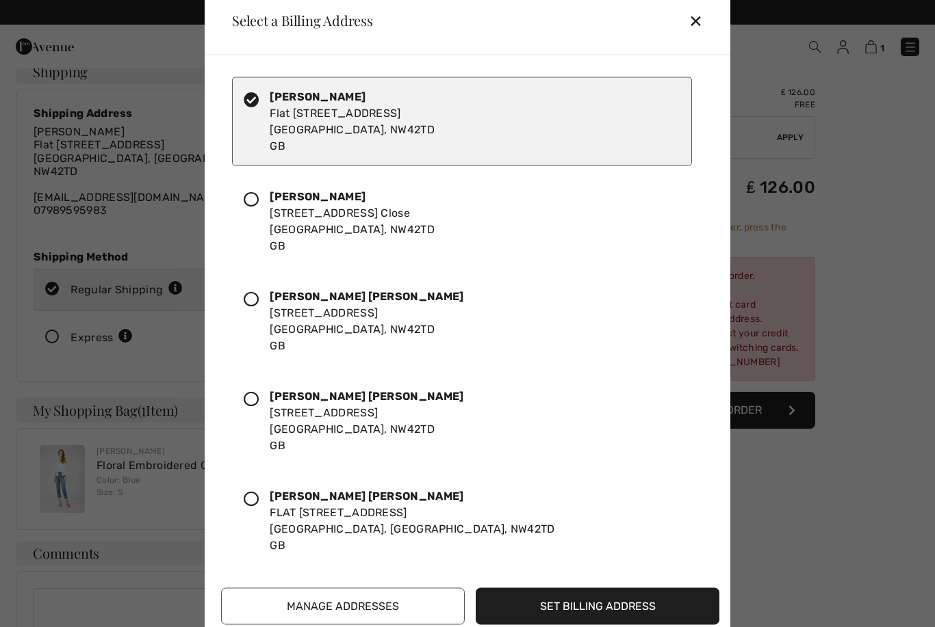
click at [640, 595] on button "Set Billing Address" at bounding box center [598, 606] width 244 height 37
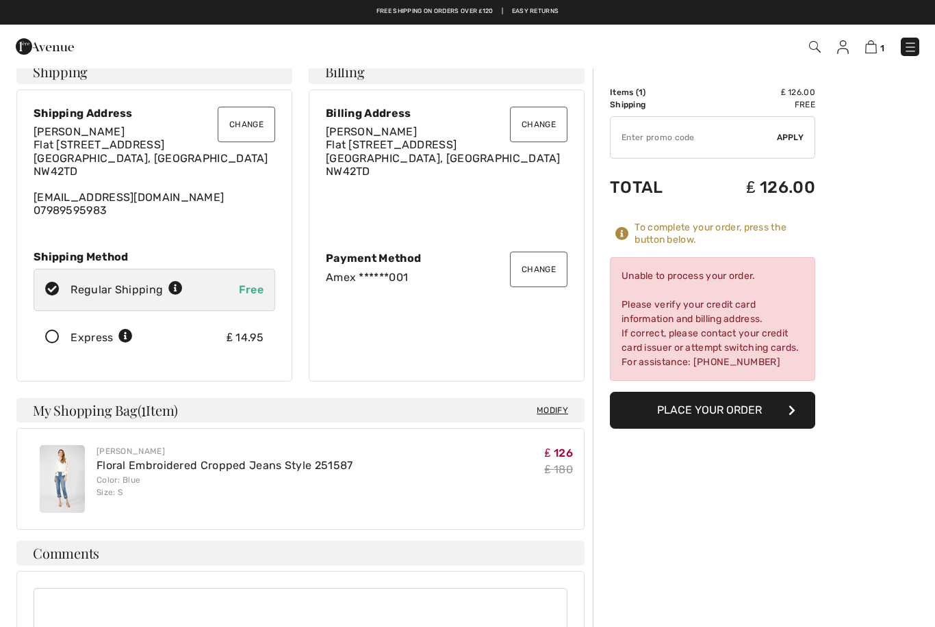
click at [746, 404] on button "Place Your Order" at bounding box center [712, 410] width 205 height 37
click at [553, 264] on button "Change" at bounding box center [538, 270] width 57 height 36
click at [537, 281] on button "Change" at bounding box center [538, 270] width 57 height 36
click at [537, 283] on button "Change" at bounding box center [538, 270] width 57 height 36
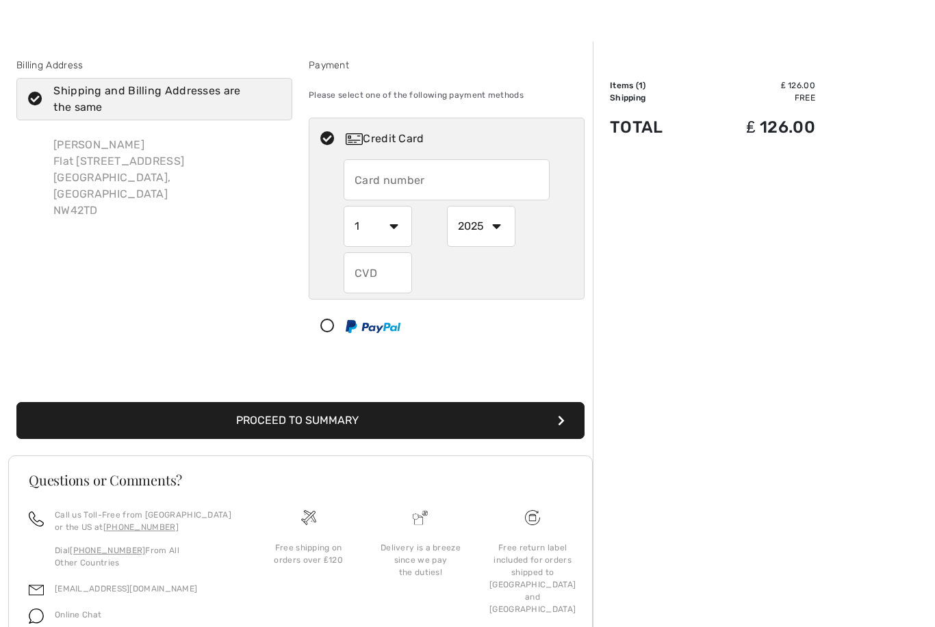
scroll to position [22, 0]
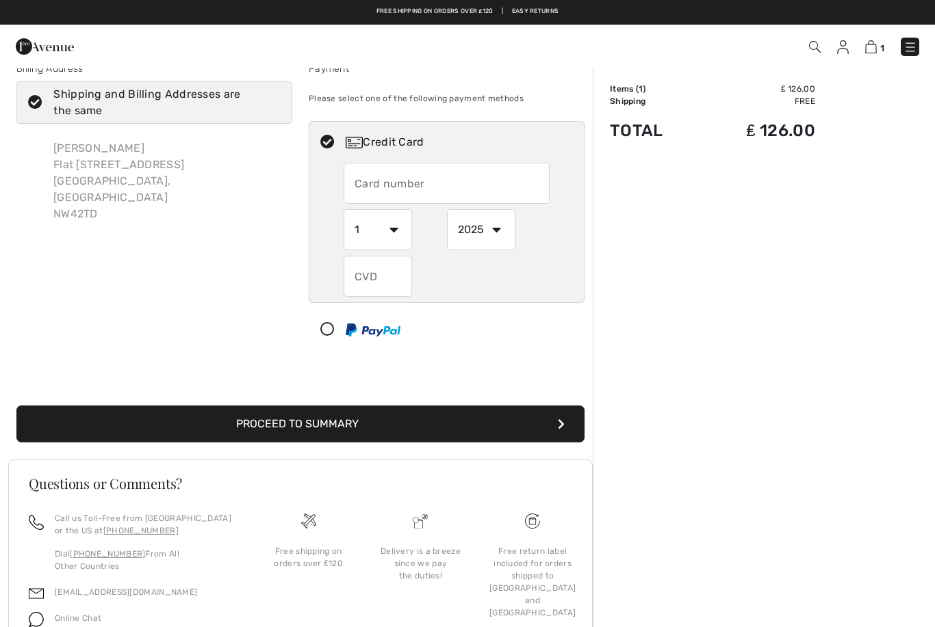
click at [417, 185] on input "text" at bounding box center [446, 183] width 206 height 41
radio input "true"
type input "371783973912001"
click at [409, 231] on select "1 2 3 4 5 6 7 8 9 10 11 12" at bounding box center [377, 229] width 68 height 41
radio input "true"
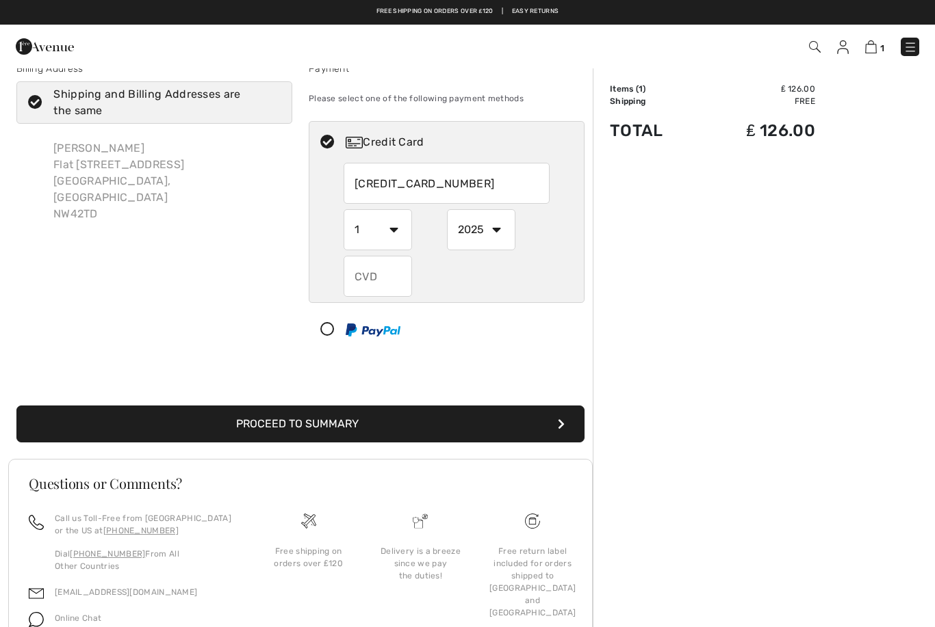
select select "5"
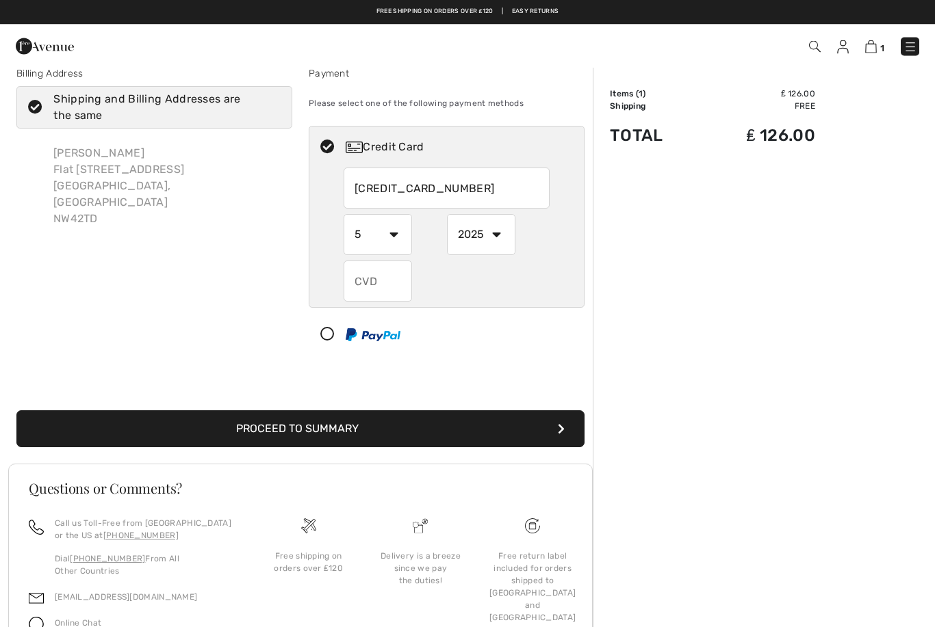
click at [489, 243] on select "2025 2026 2027 2028 2029 2030 2031 2032 2033 2034 2035" at bounding box center [481, 235] width 68 height 41
radio input "true"
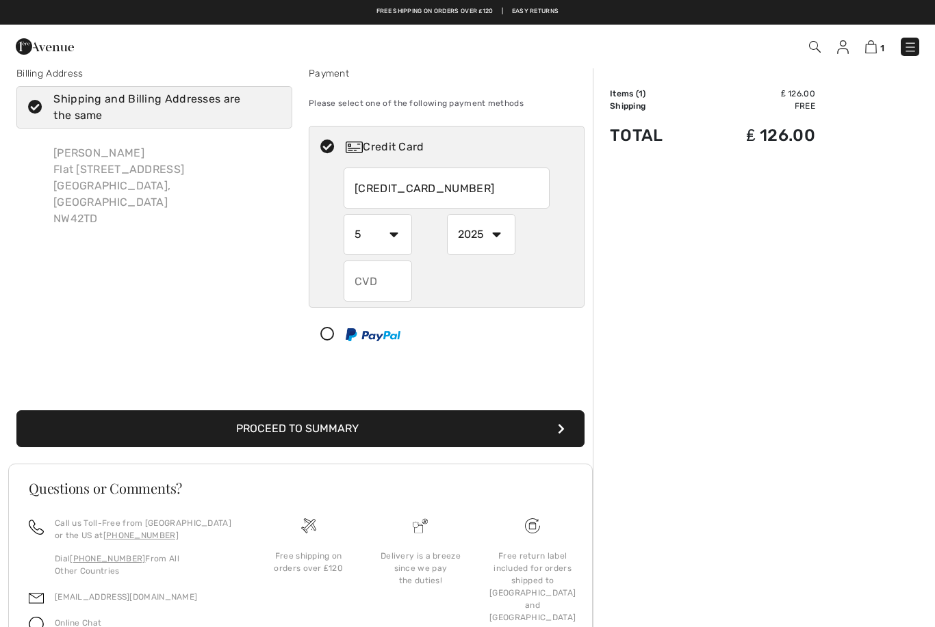
select select "2028"
click at [373, 278] on input "text" at bounding box center [377, 281] width 68 height 41
radio input "true"
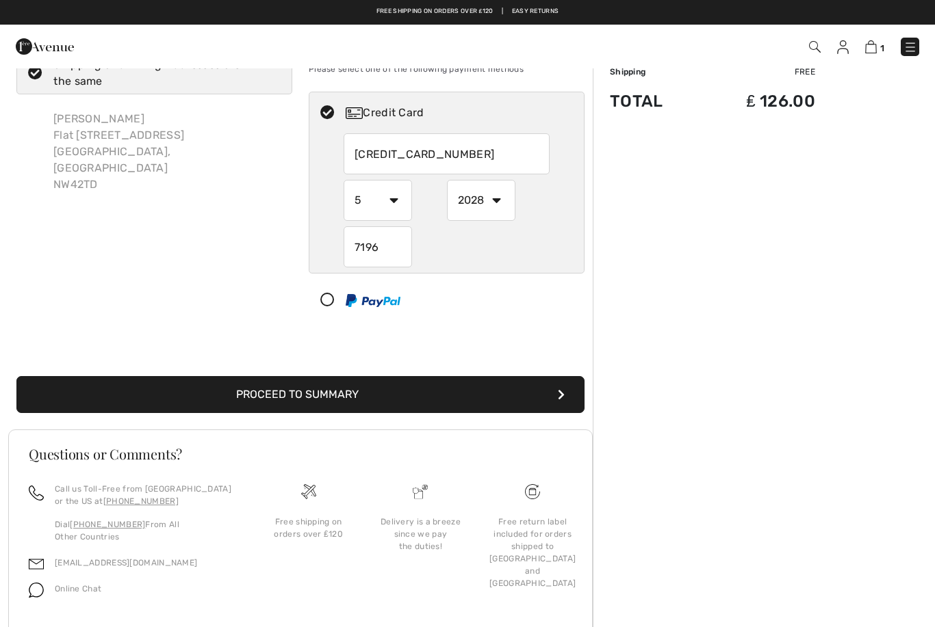
scroll to position [0, 0]
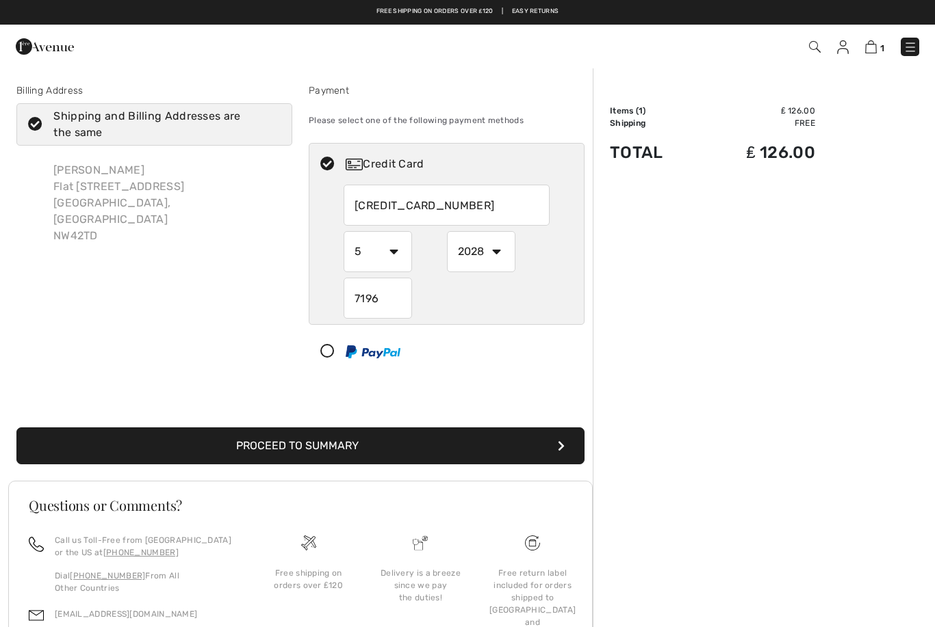
type input "7196"
click at [507, 445] on button "Proceed to Summary" at bounding box center [300, 446] width 568 height 37
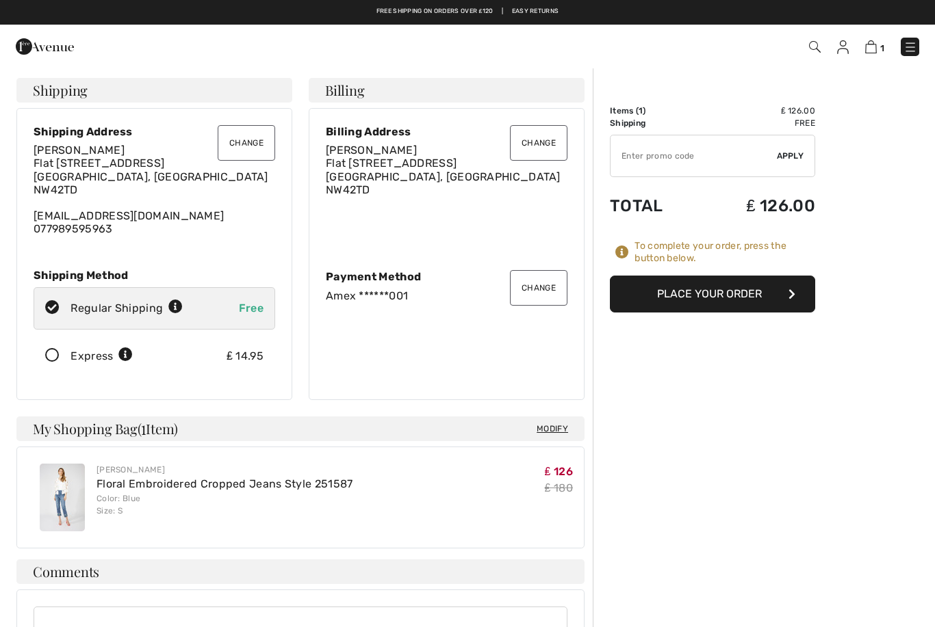
click at [742, 281] on button "Place Your Order" at bounding box center [712, 294] width 205 height 37
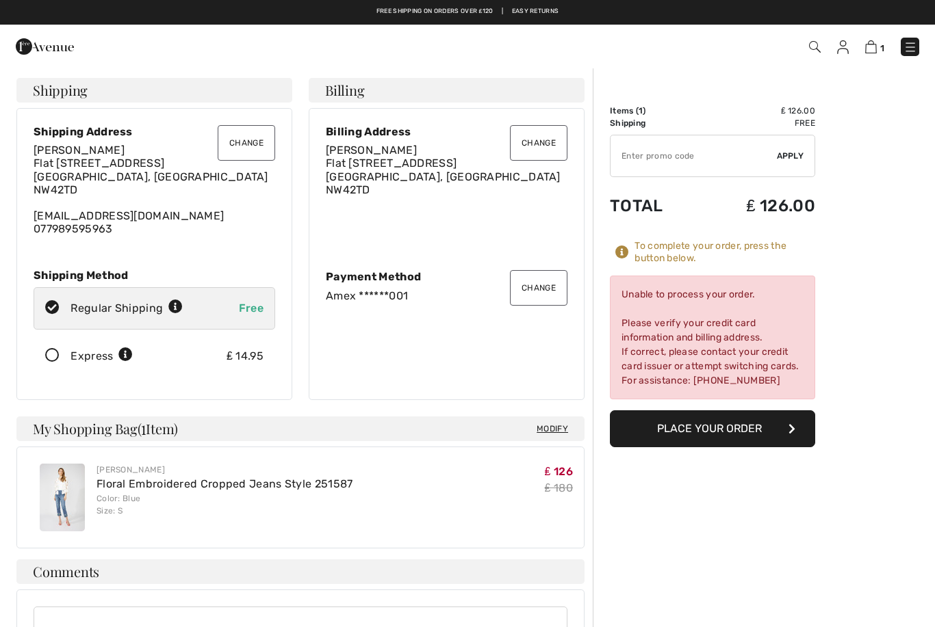
click at [752, 439] on button "Place Your Order" at bounding box center [712, 429] width 205 height 37
click at [842, 53] on img at bounding box center [843, 47] width 12 height 14
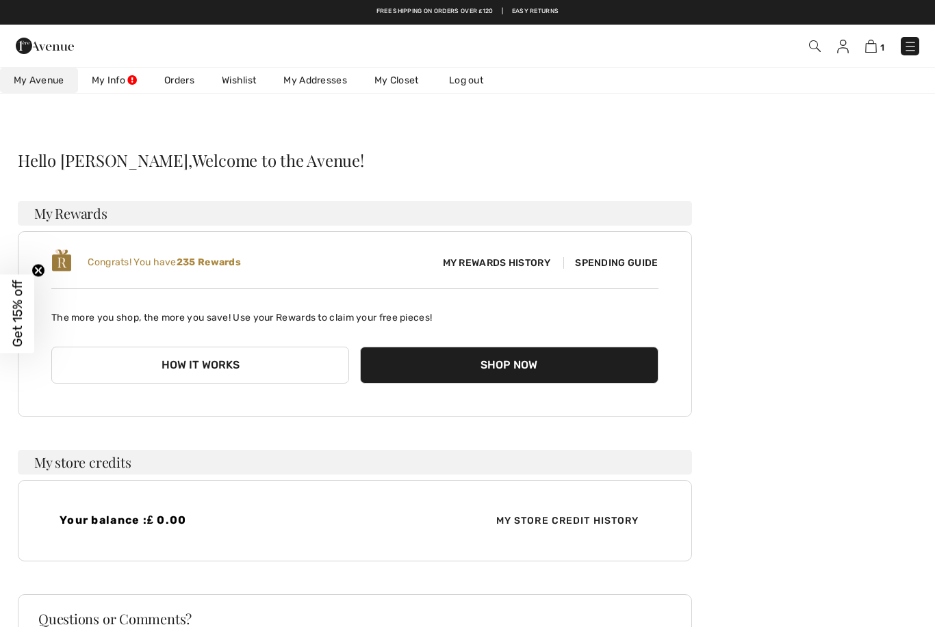
click at [527, 265] on span "My Rewards History" at bounding box center [496, 263] width 129 height 14
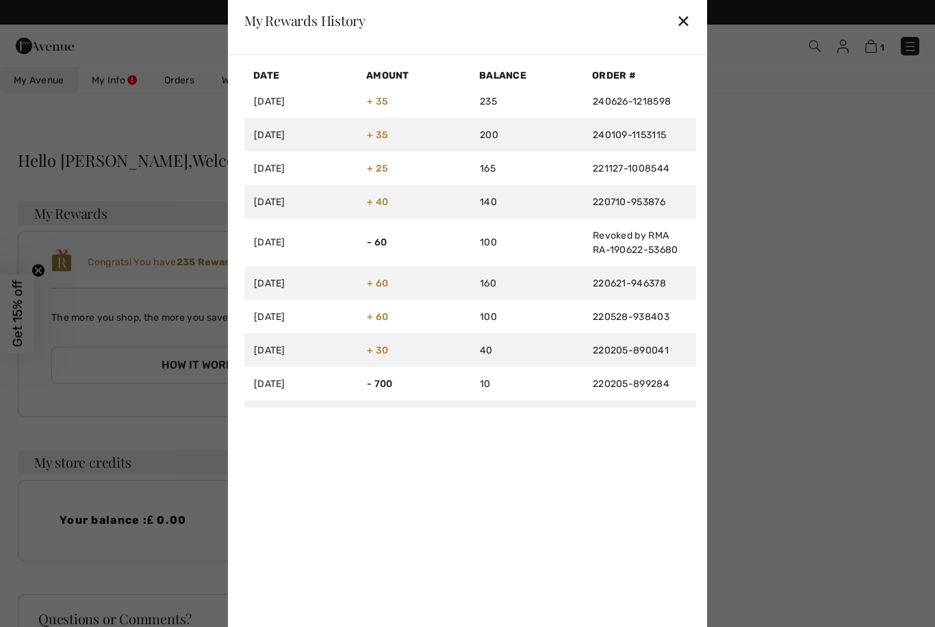
click at [690, 26] on div "✕" at bounding box center [683, 20] width 14 height 29
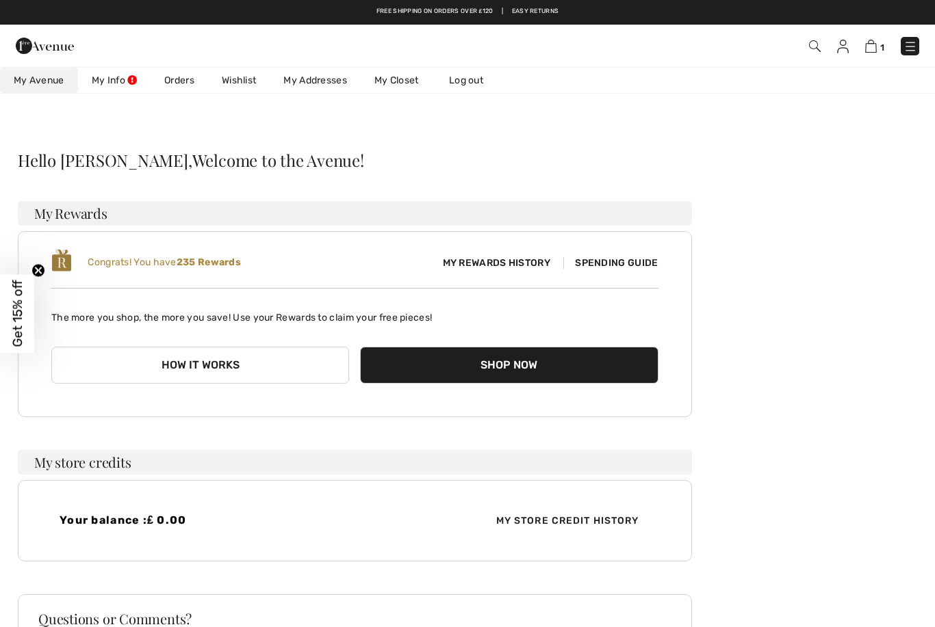
click at [620, 268] on span "Spending Guide" at bounding box center [610, 263] width 94 height 12
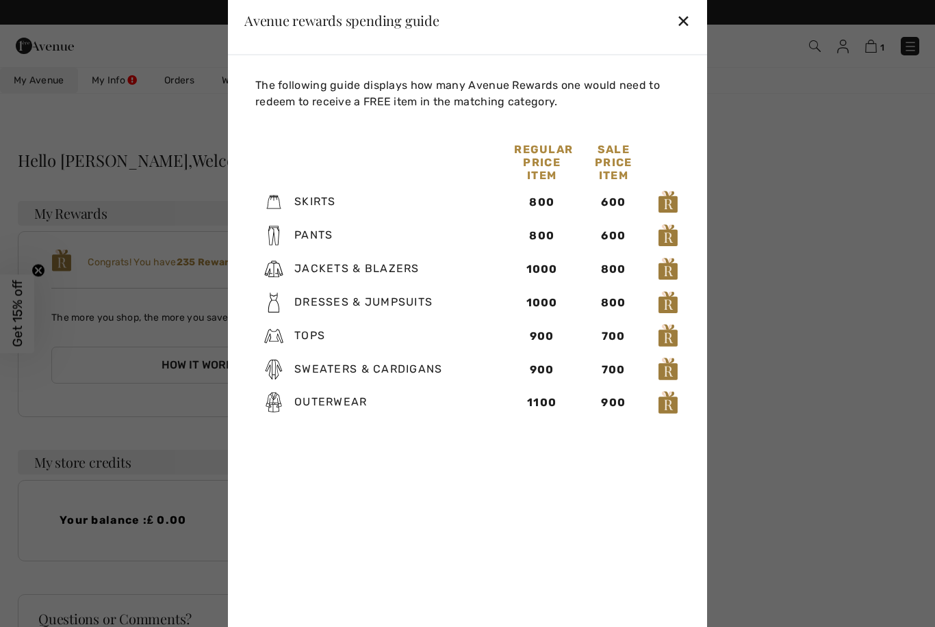
click at [686, 13] on div "✕" at bounding box center [683, 20] width 14 height 29
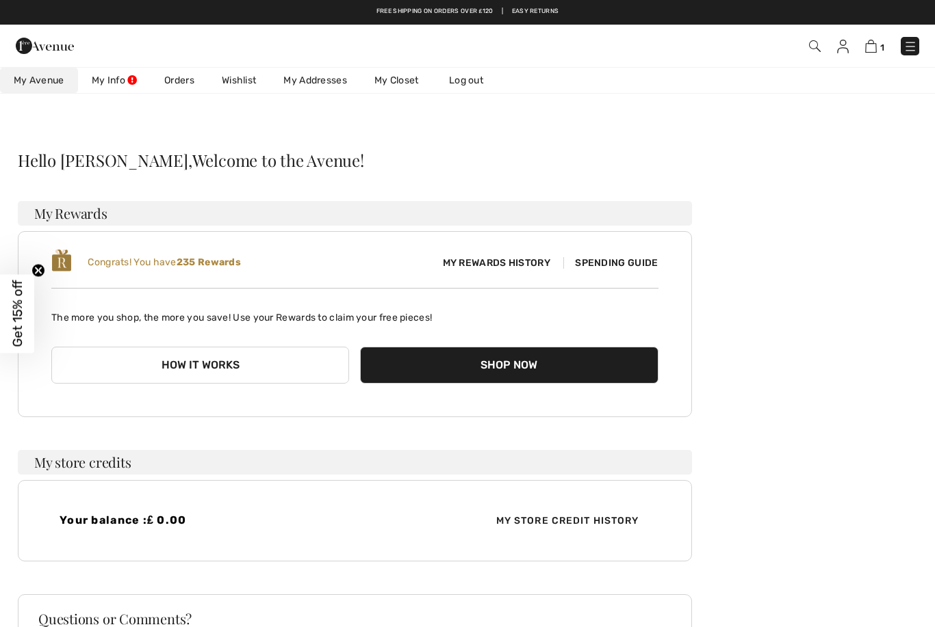
click at [107, 81] on link "My Info" at bounding box center [114, 80] width 73 height 25
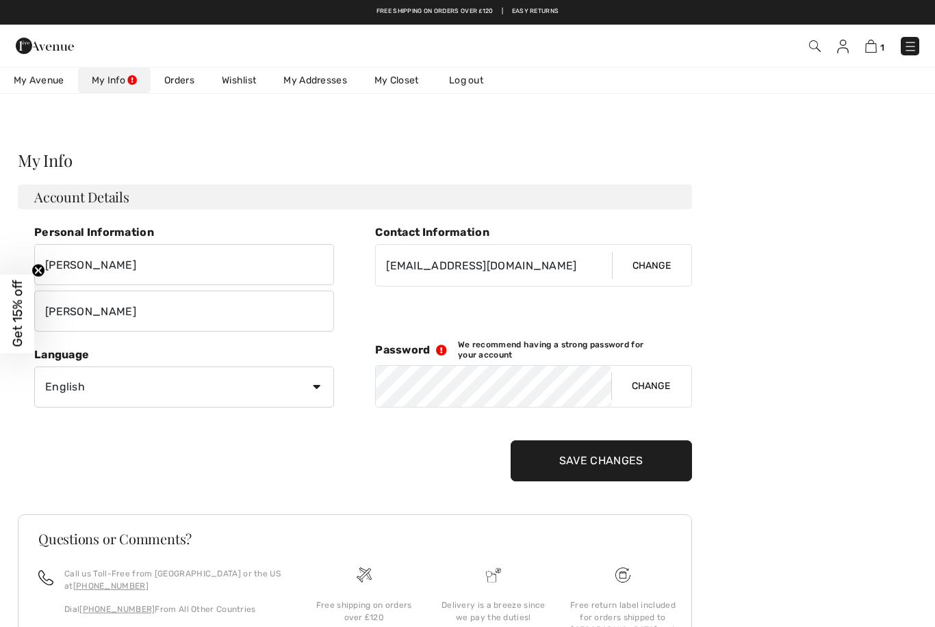
click at [657, 392] on button "Change" at bounding box center [650, 386] width 79 height 41
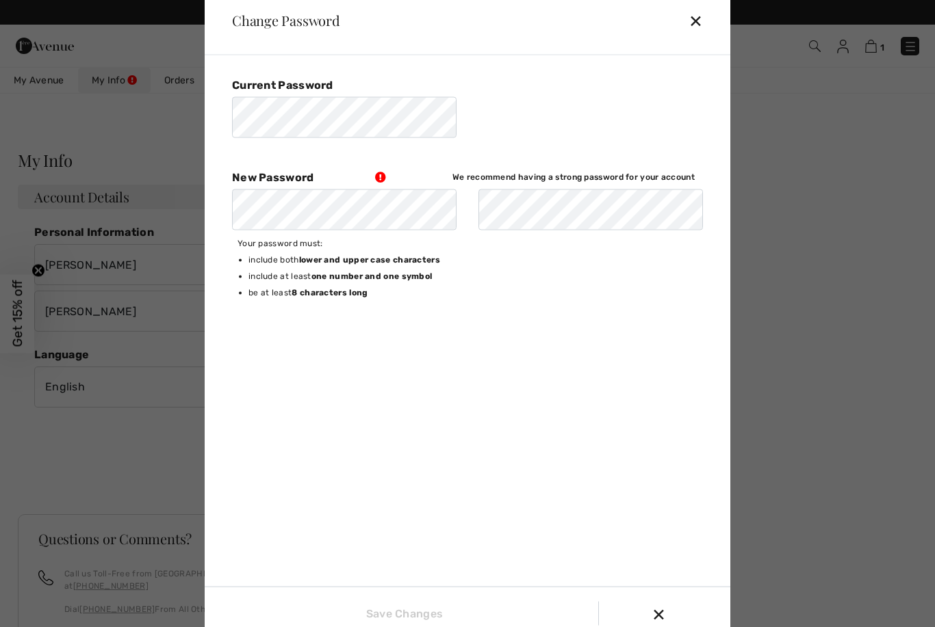
click at [701, 17] on div "✕" at bounding box center [700, 20] width 25 height 29
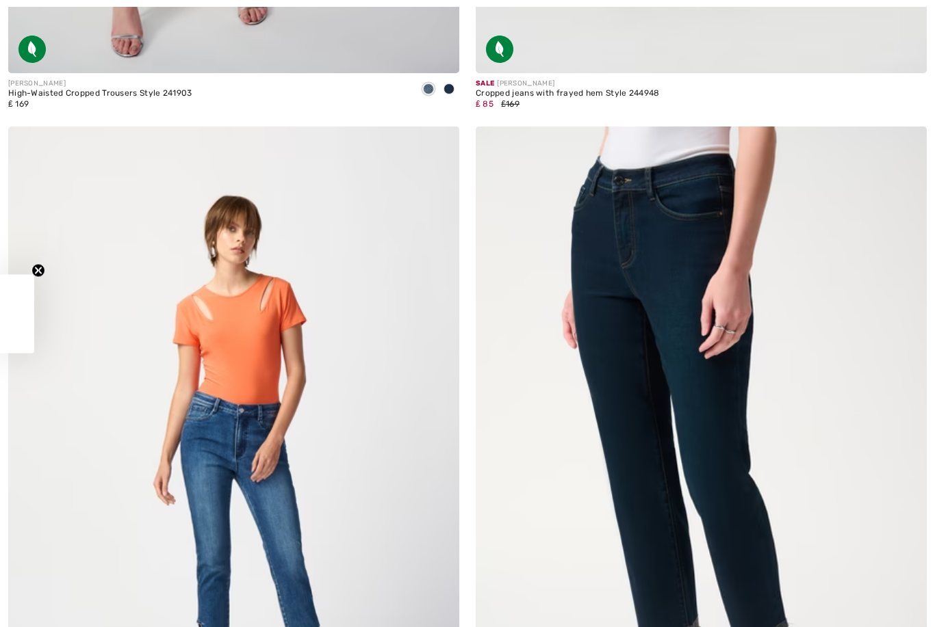
checkbox input "true"
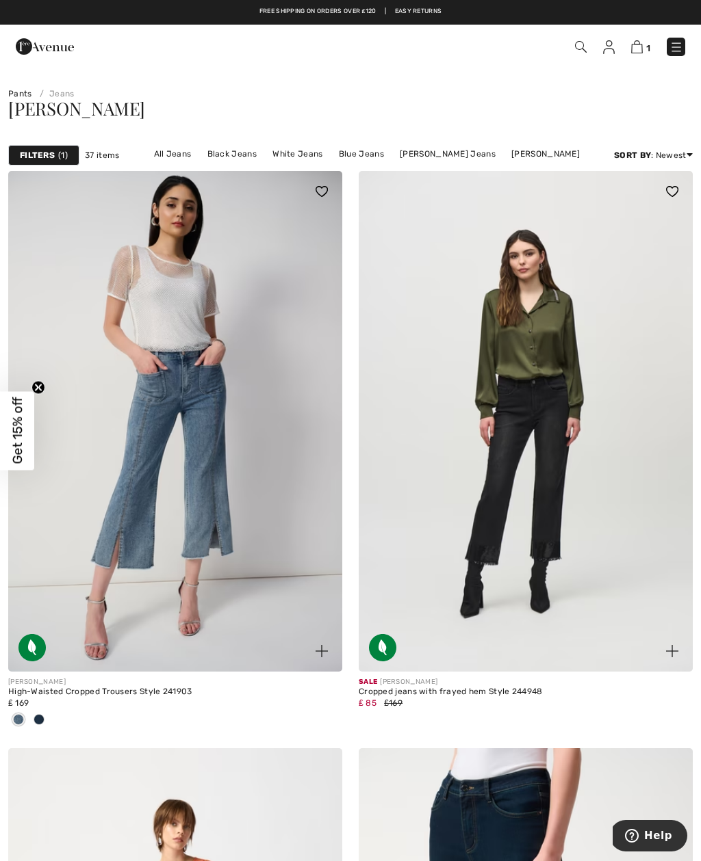
click at [558, 161] on link "[PERSON_NAME]" at bounding box center [545, 154] width 82 height 18
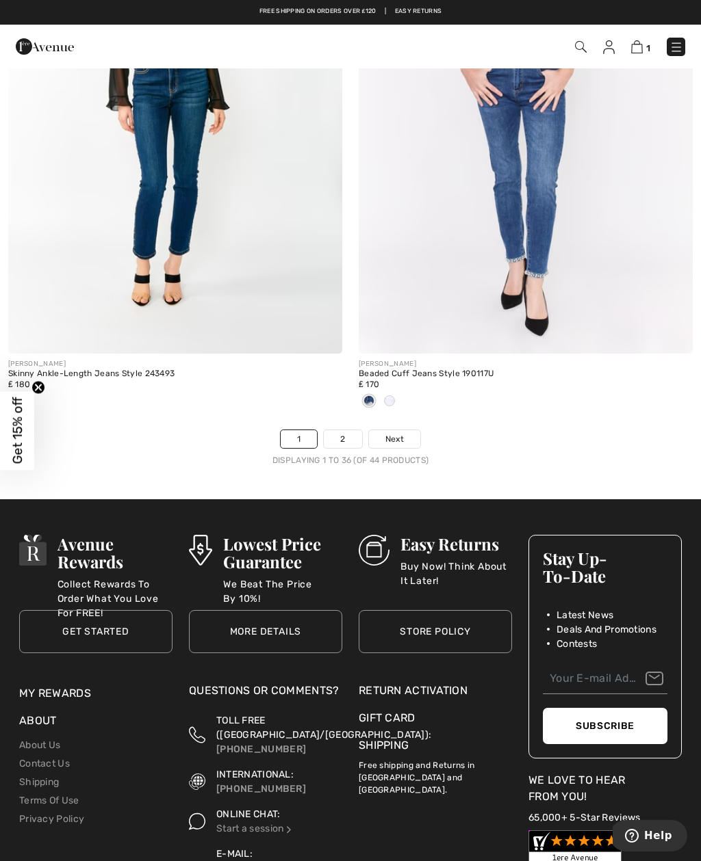
scroll to position [10041, 0]
click at [350, 437] on link "2" at bounding box center [343, 440] width 38 height 18
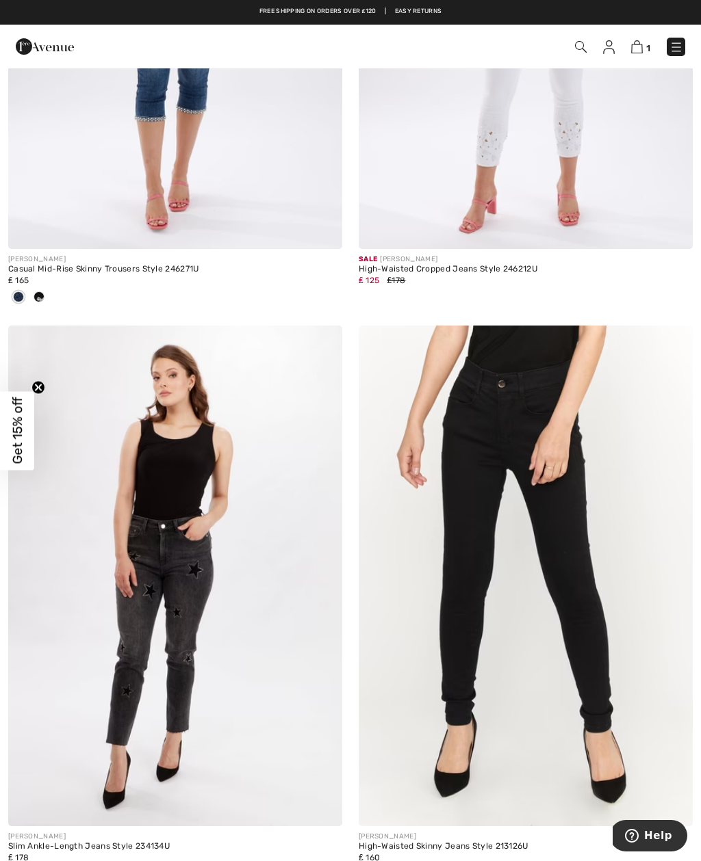
scroll to position [194, 0]
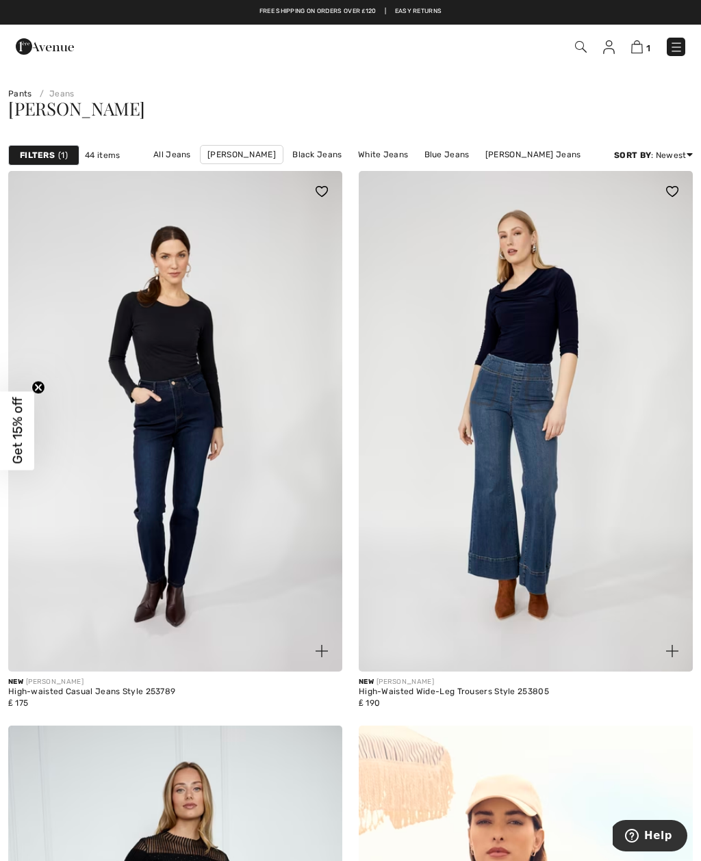
click at [56, 56] on img at bounding box center [45, 46] width 58 height 27
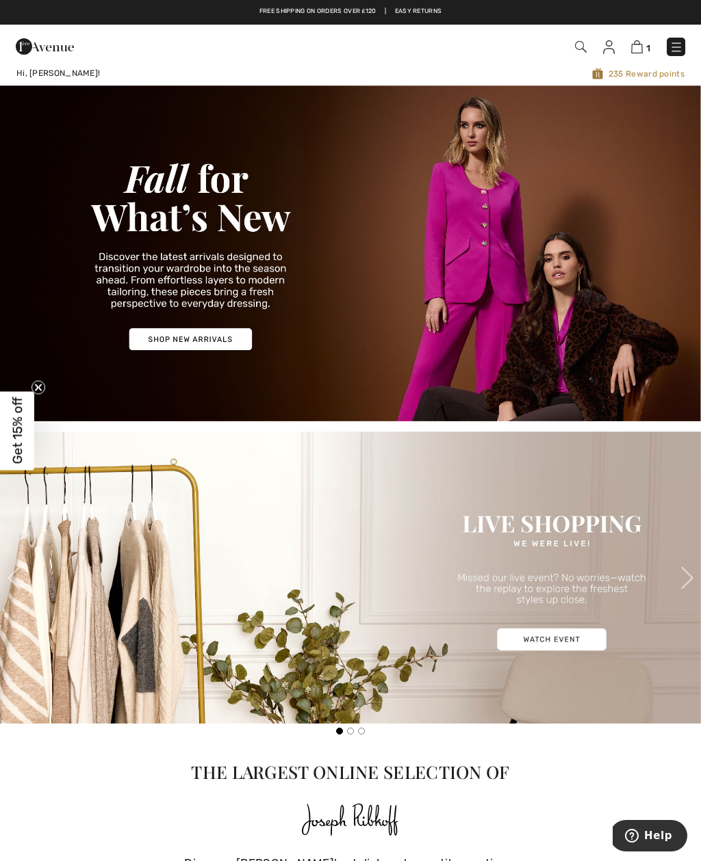
click at [679, 38] on link at bounding box center [675, 47] width 18 height 18
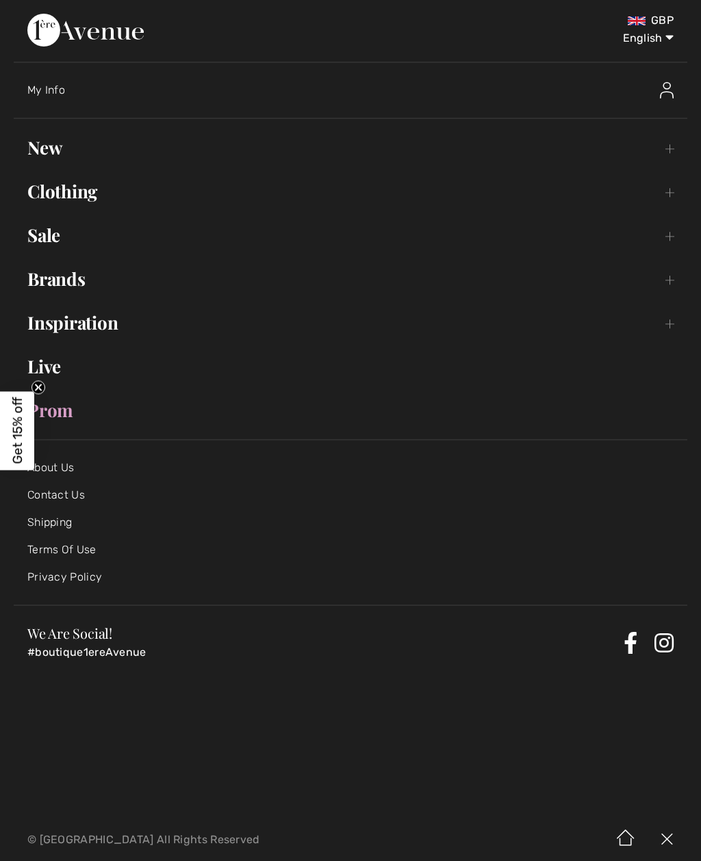
click at [54, 201] on link "Clothing Toggle submenu" at bounding box center [350, 192] width 673 height 30
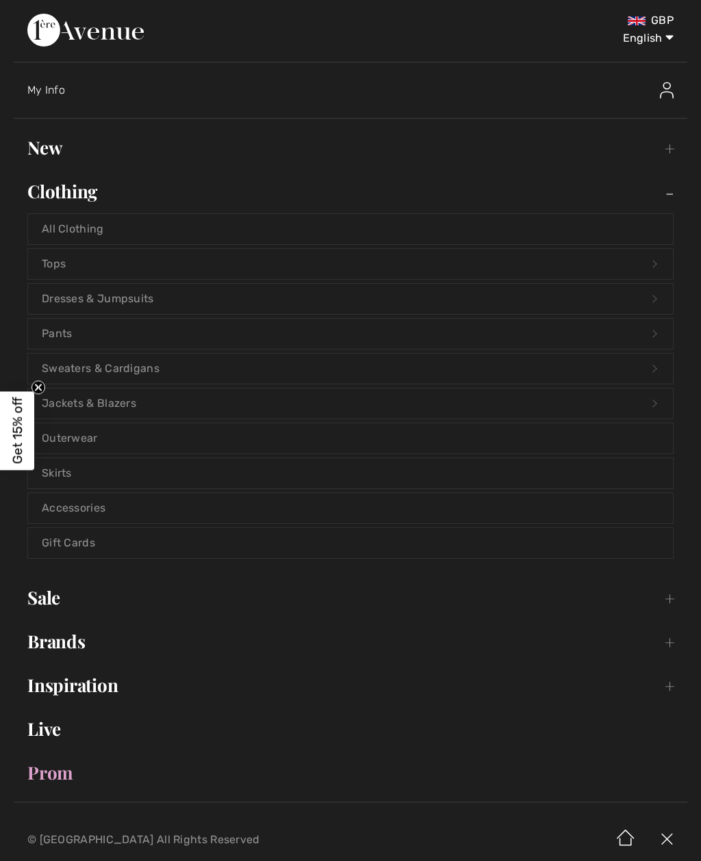
click at [550, 293] on link "Dresses & Jumpsuits Open submenu" at bounding box center [350, 299] width 645 height 30
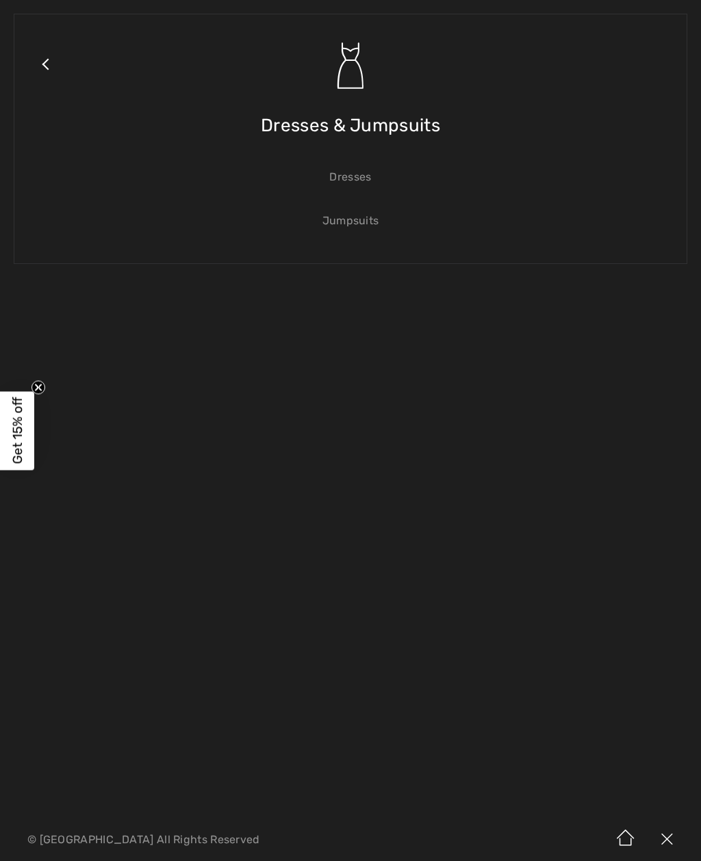
click at [379, 172] on link "Dresses" at bounding box center [350, 177] width 645 height 30
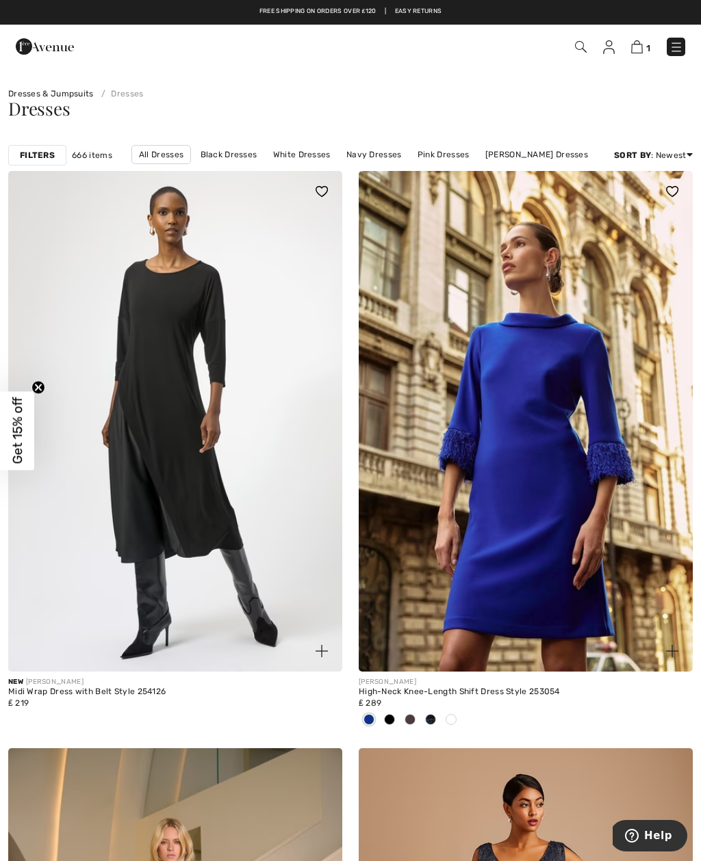
click at [642, 182] on link "Price: High to Low" at bounding box center [638, 171] width 88 height 21
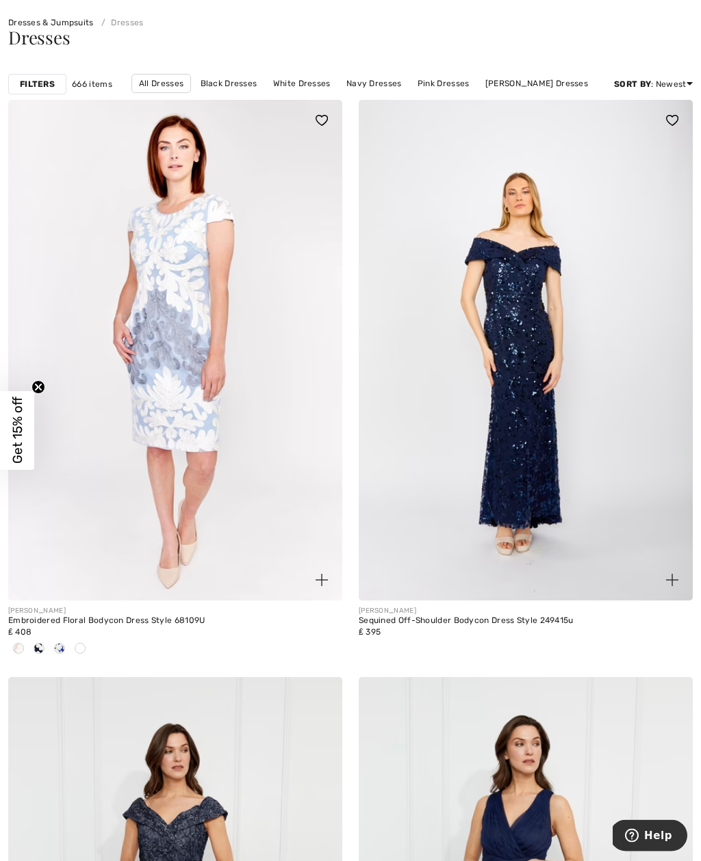
scroll to position [62, 0]
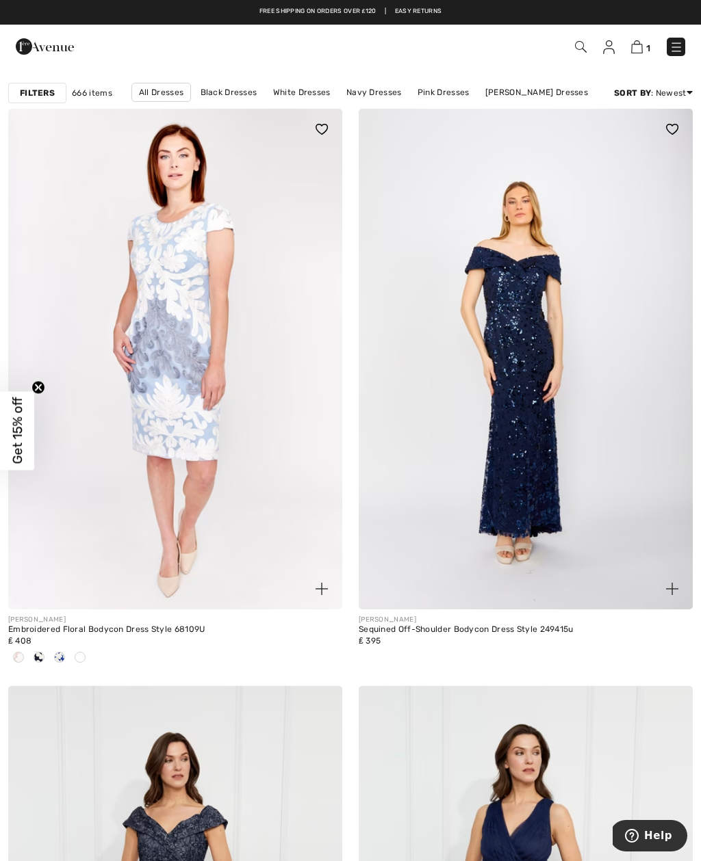
click at [573, 439] on img at bounding box center [526, 359] width 334 height 501
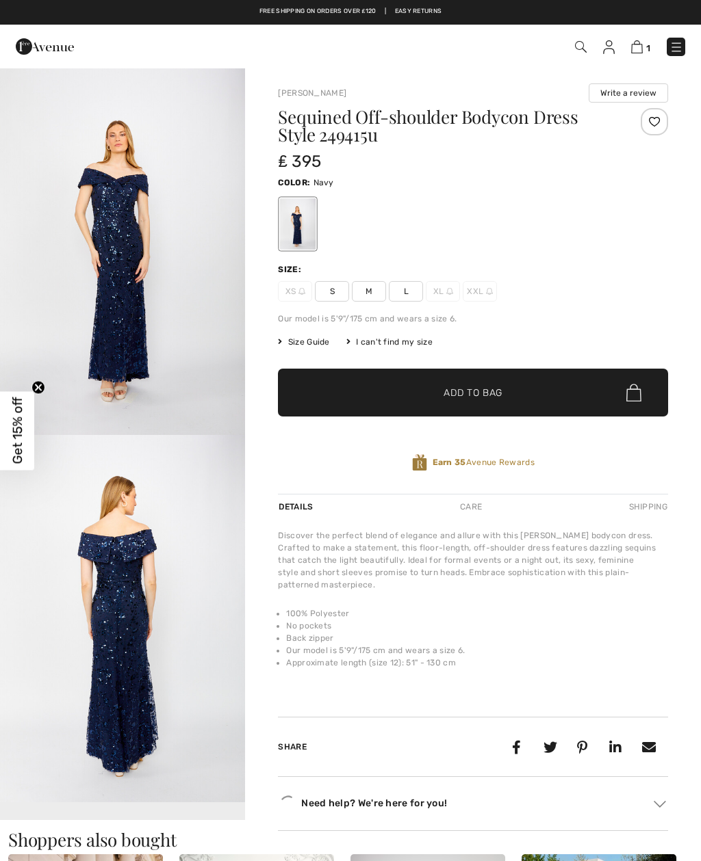
checkbox input "true"
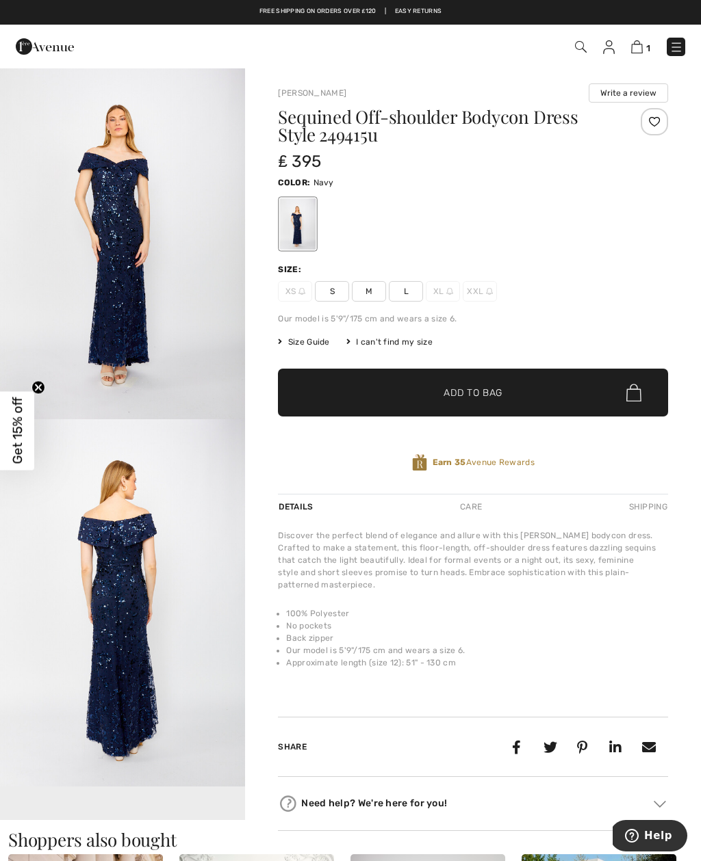
scroll to position [17, 0]
click at [191, 350] on img "1 / 5" at bounding box center [122, 234] width 245 height 368
click at [83, 320] on img "1 / 5" at bounding box center [122, 234] width 245 height 368
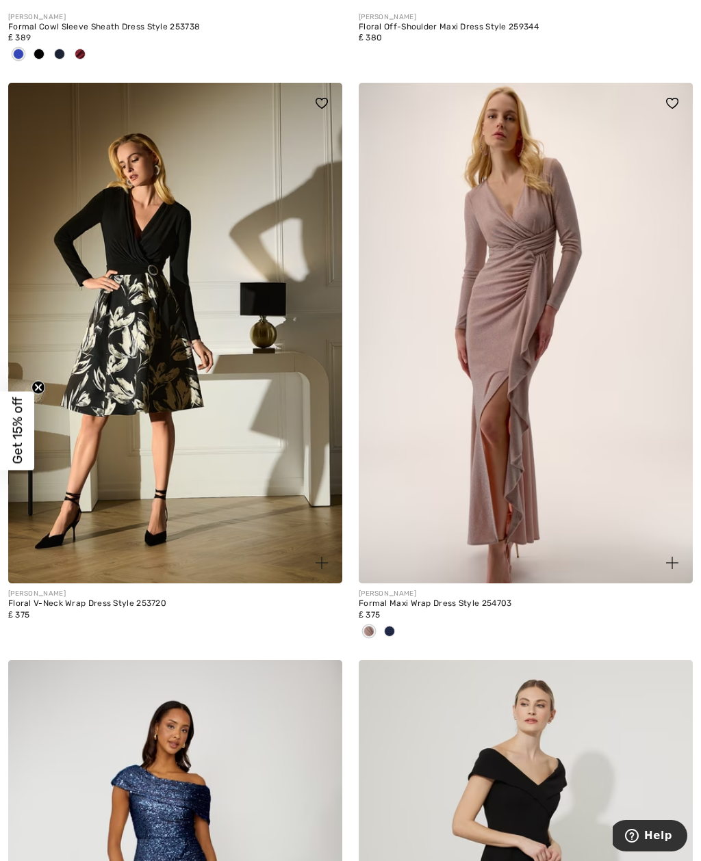
scroll to position [1830, 0]
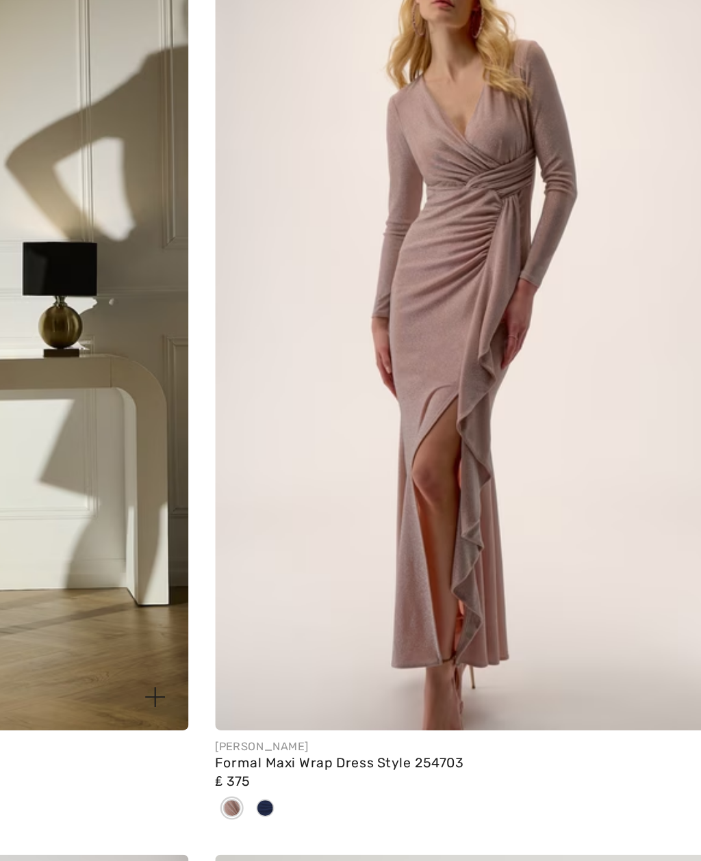
click at [384, 616] on span at bounding box center [389, 621] width 11 height 11
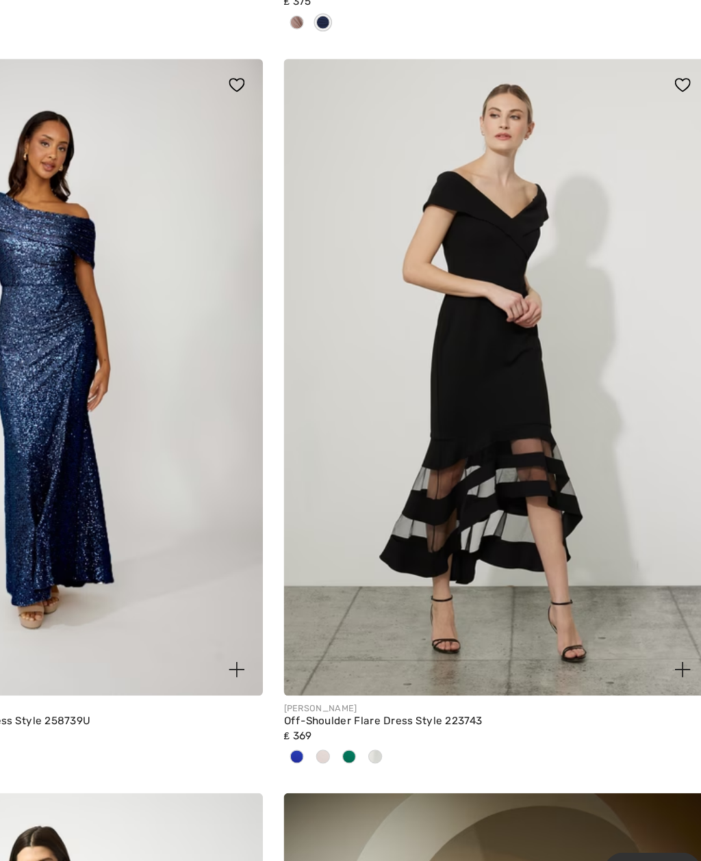
scroll to position [2284, 0]
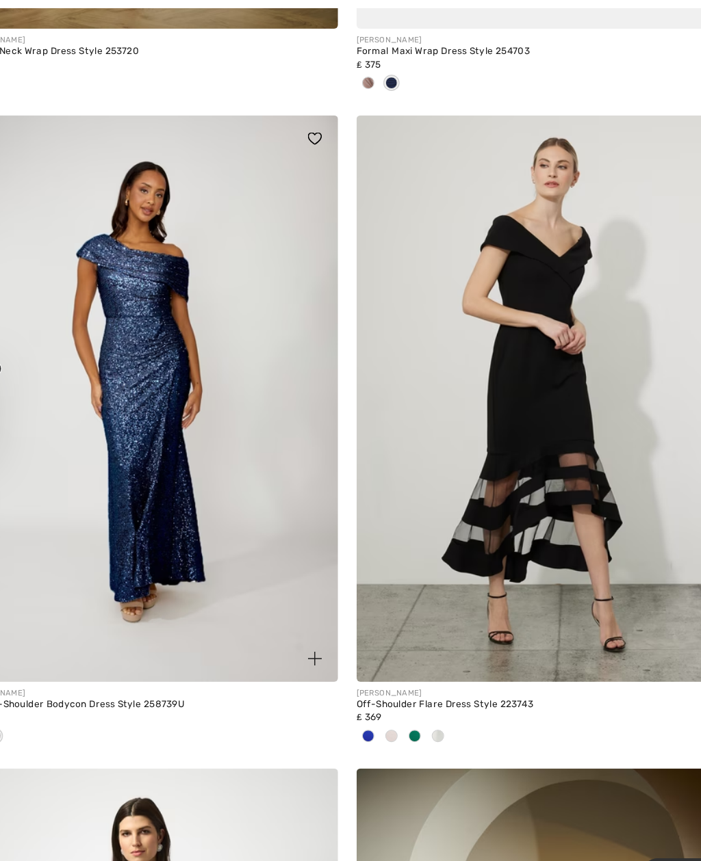
click at [404, 707] on span at bounding box center [409, 712] width 11 height 11
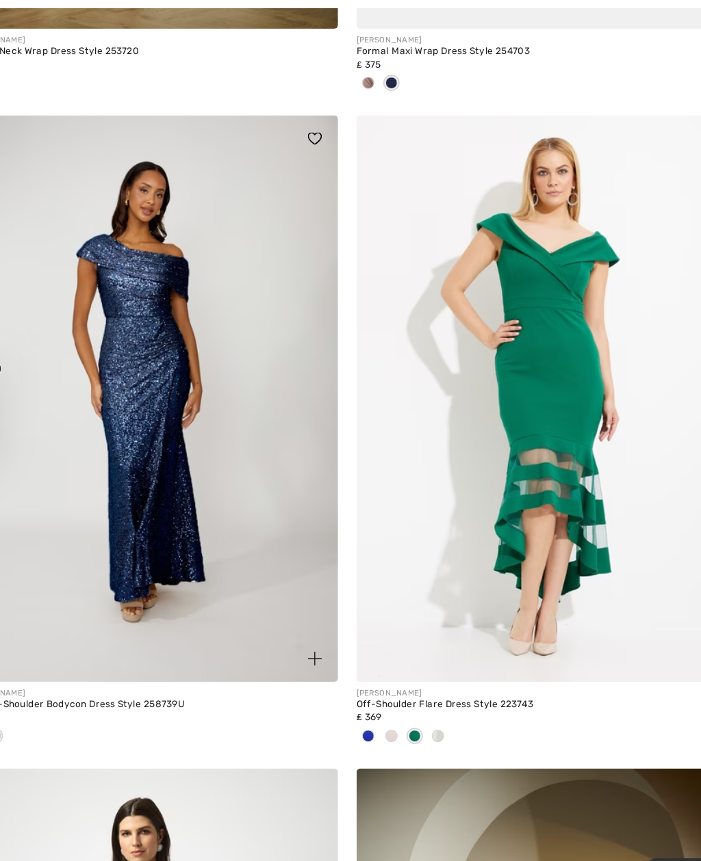
scroll to position [2317, 0]
click at [379, 701] on div at bounding box center [389, 712] width 21 height 23
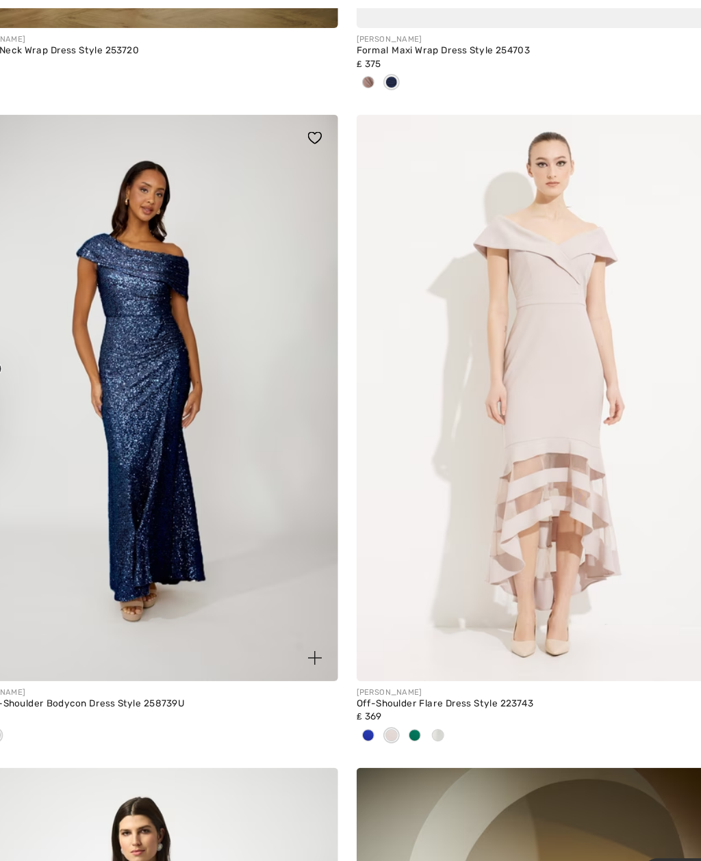
click at [420, 701] on div at bounding box center [430, 712] width 21 height 23
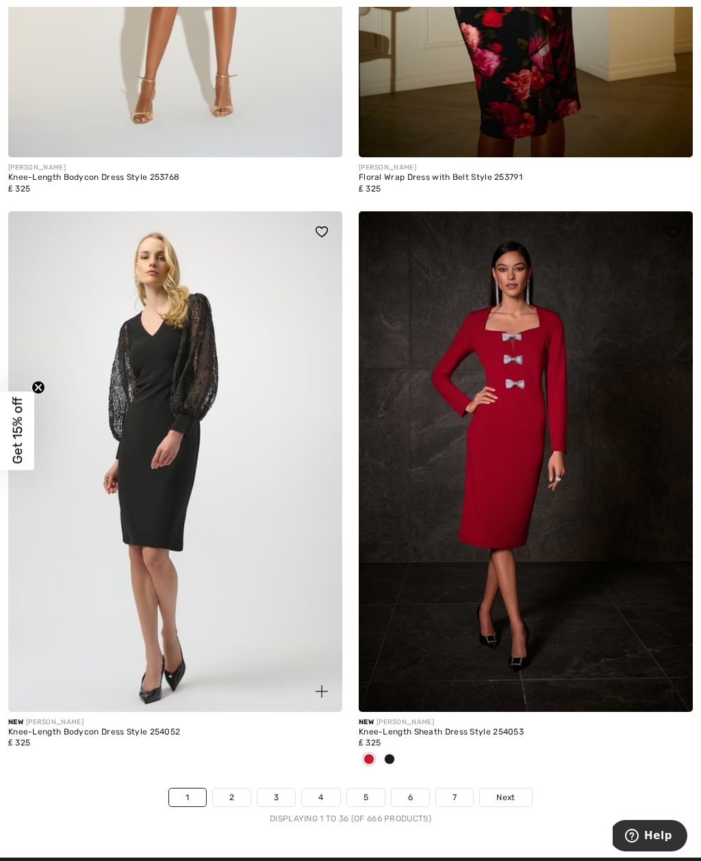
scroll to position [10063, 0]
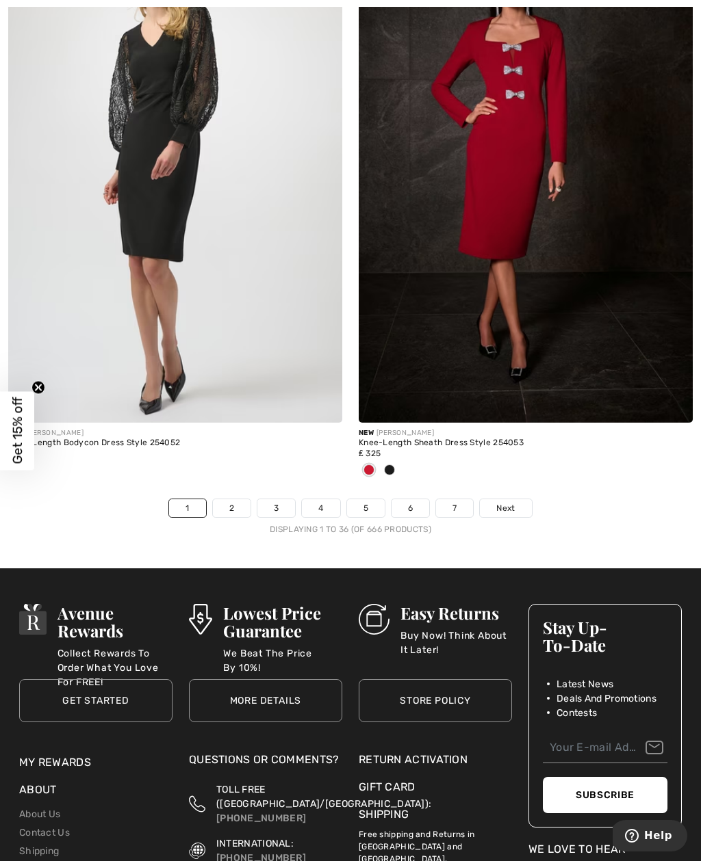
click at [231, 507] on link "2" at bounding box center [232, 508] width 38 height 18
